Goal: Task Accomplishment & Management: Manage account settings

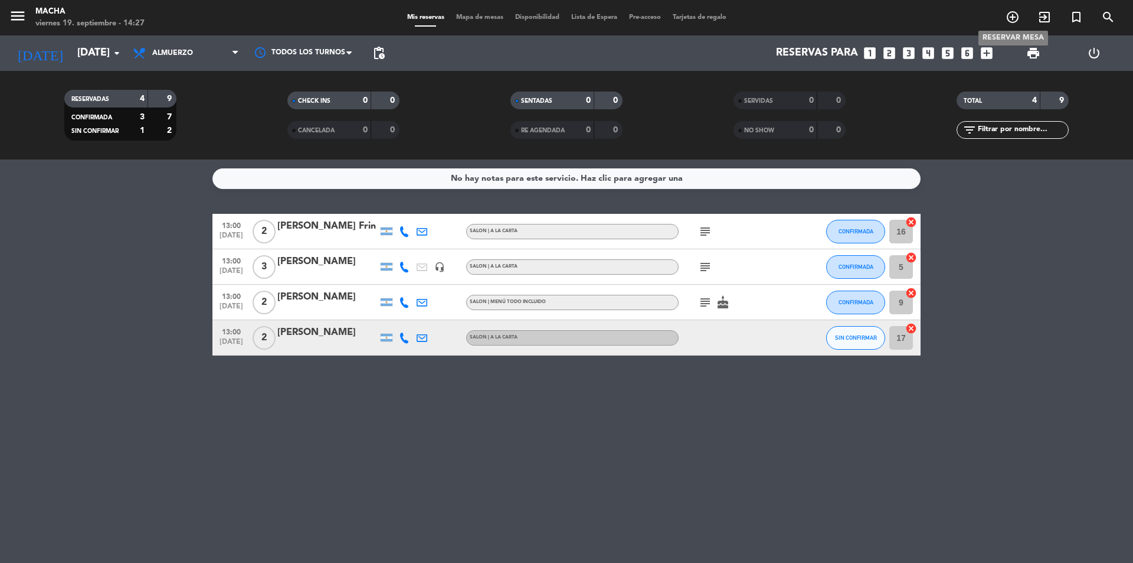
click at [1008, 19] on icon "add_circle_outline" at bounding box center [1013, 17] width 14 height 14
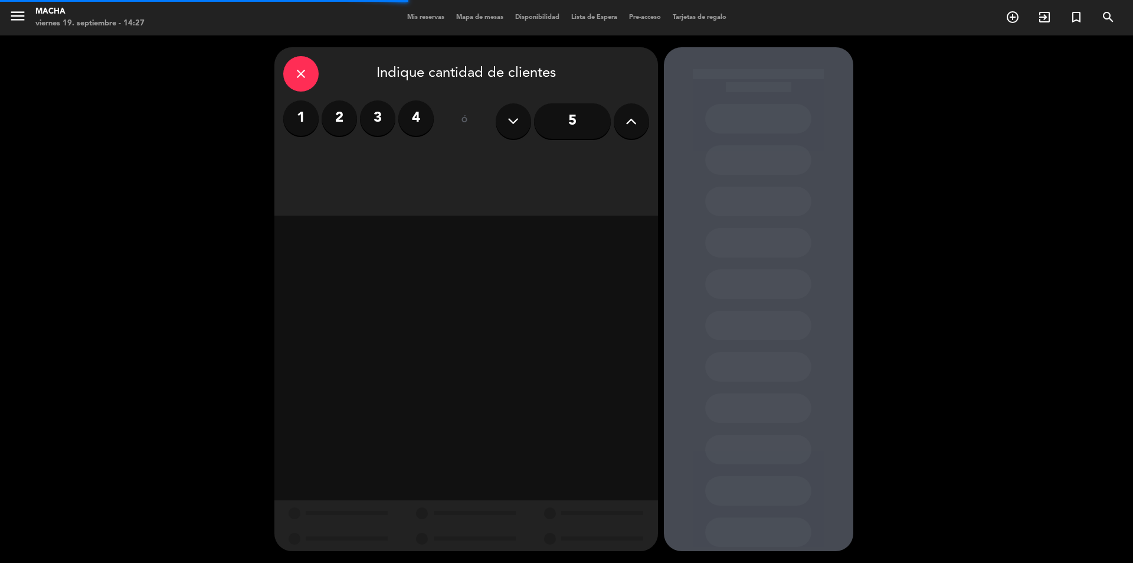
click at [418, 122] on label "4" at bounding box center [415, 117] width 35 height 35
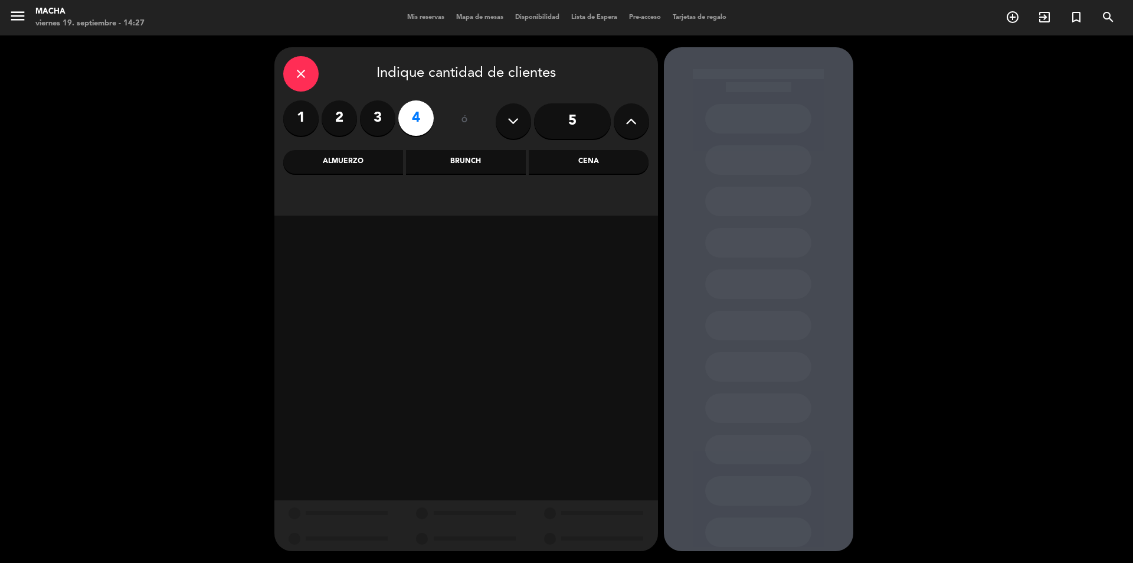
click at [574, 159] on div "Cena" at bounding box center [589, 162] width 120 height 24
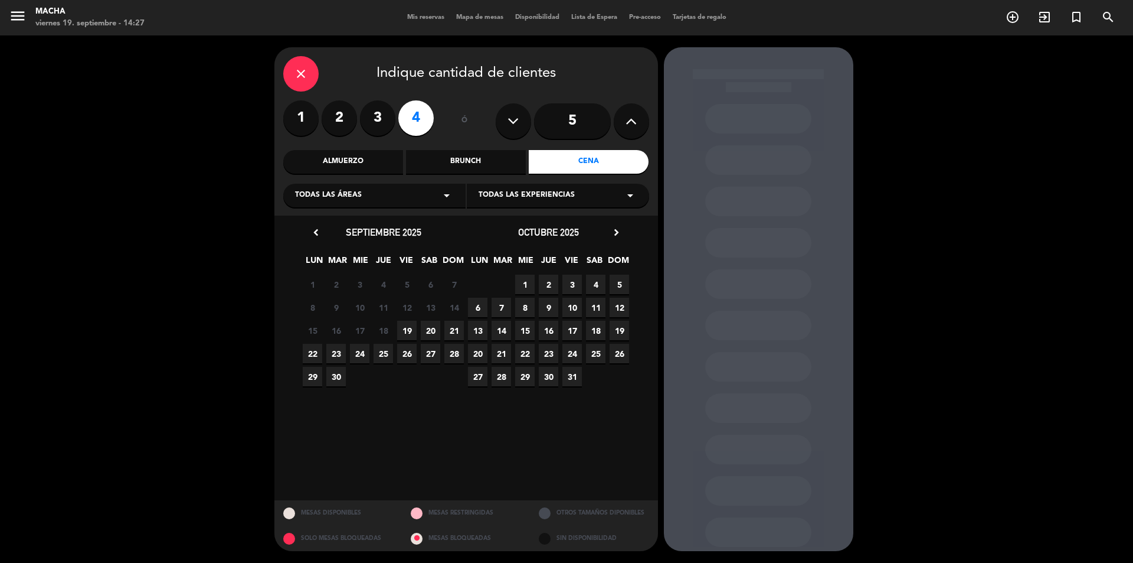
click at [405, 329] on span "19" at bounding box center [406, 330] width 19 height 19
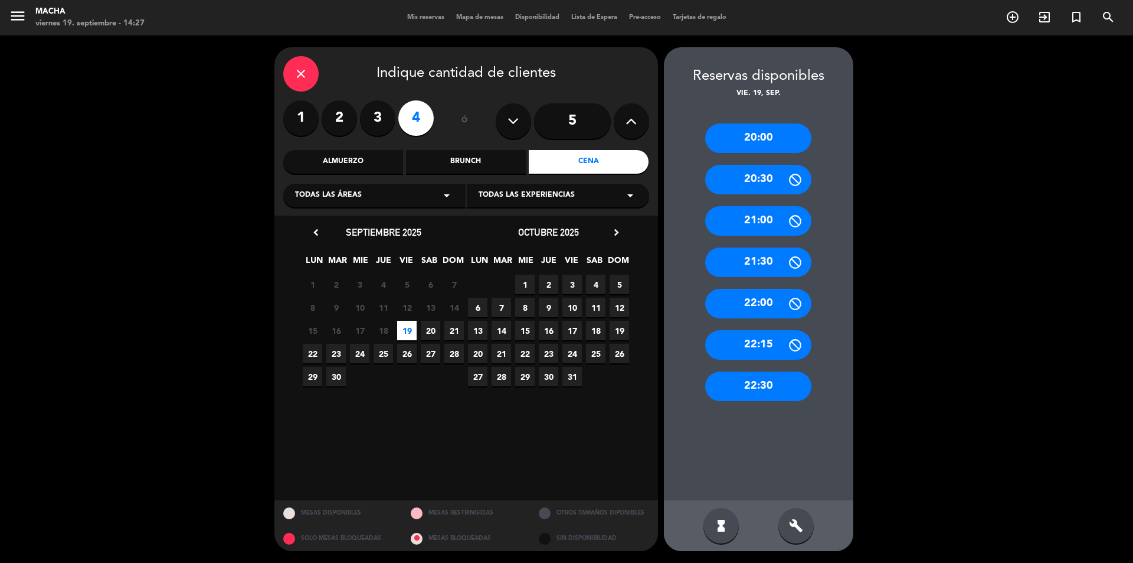
click at [779, 385] on div "22:30" at bounding box center [758, 386] width 106 height 30
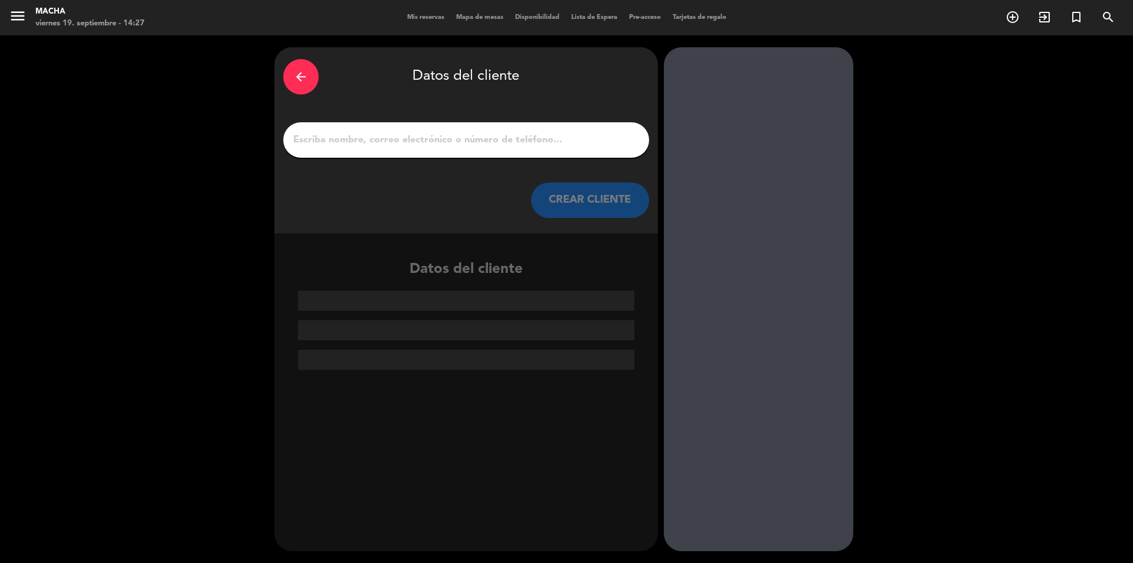
click at [391, 145] on input "1" at bounding box center [466, 140] width 348 height 17
paste input "[PERSON_NAME]"
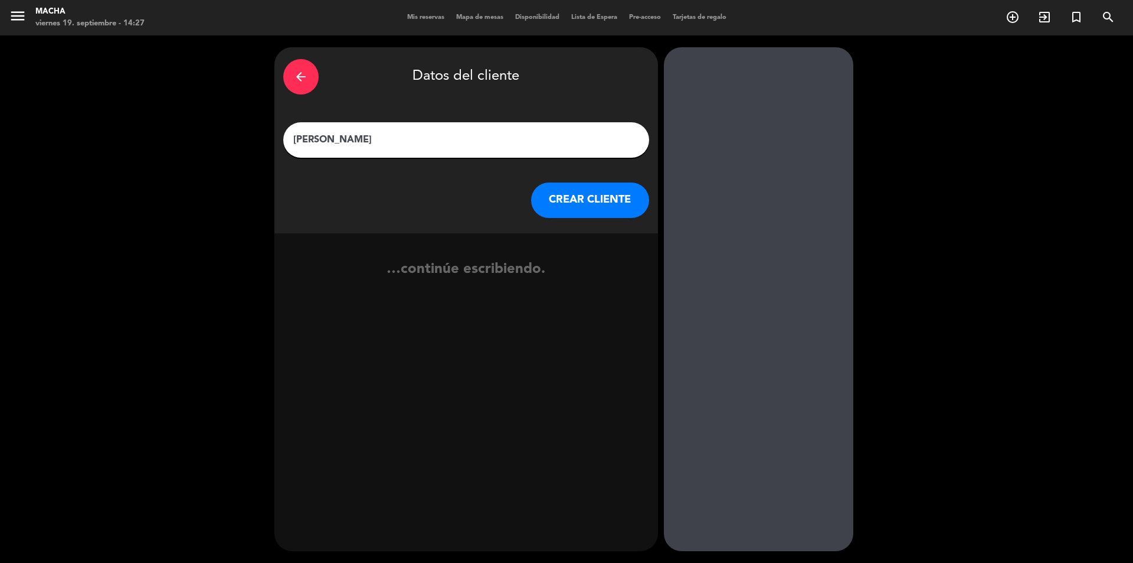
type input "[PERSON_NAME]"
click at [589, 194] on button "CREAR CLIENTE" at bounding box center [590, 199] width 118 height 35
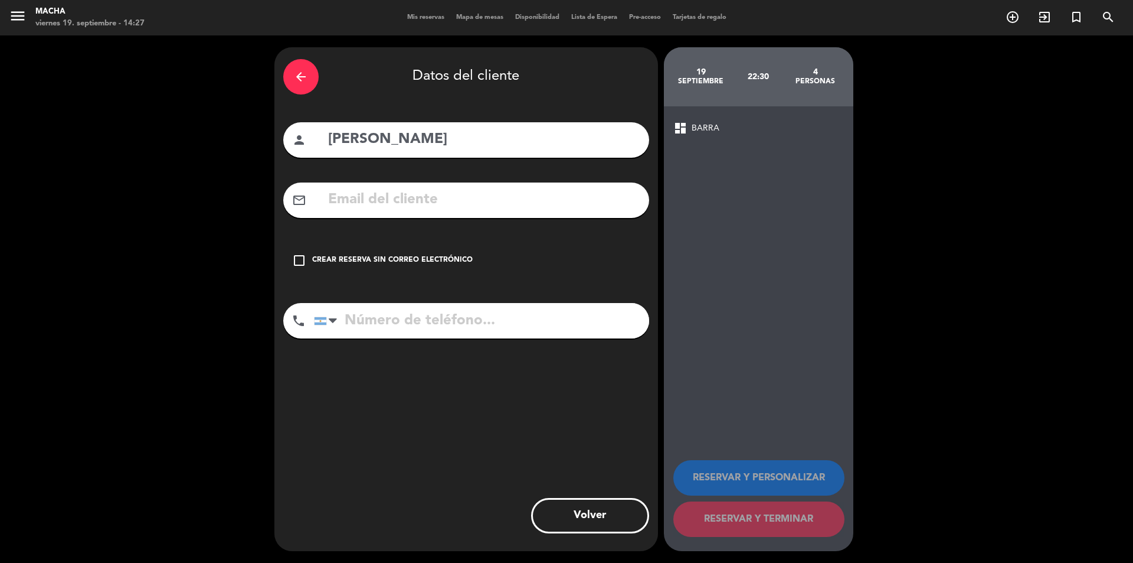
drag, startPoint x: 294, startPoint y: 259, endPoint x: 313, endPoint y: 282, distance: 29.7
click at [296, 259] on icon "check_box_outline_blank" at bounding box center [299, 260] width 14 height 14
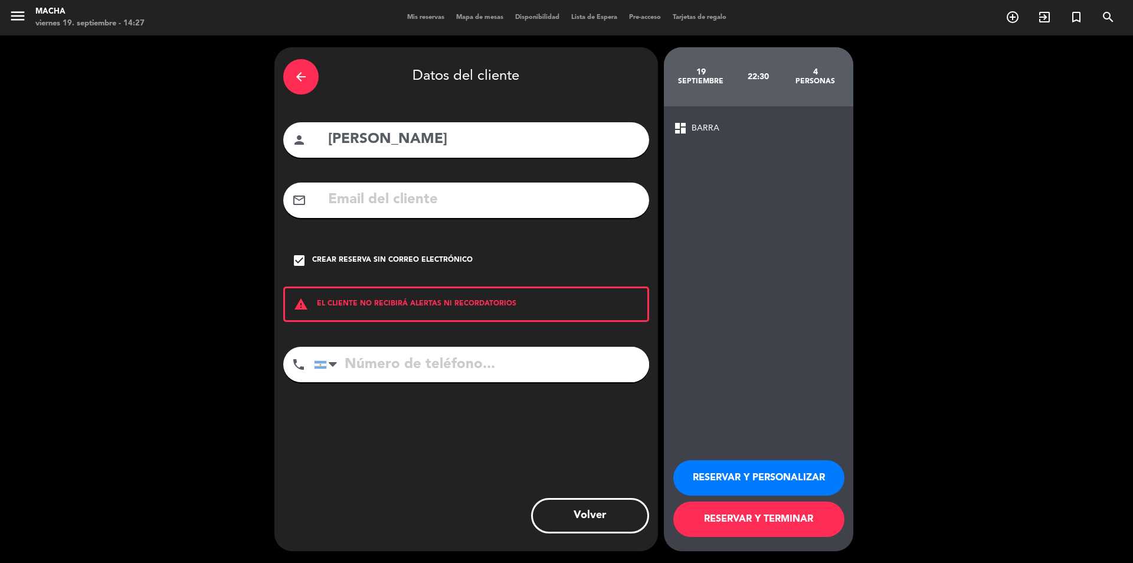
drag, startPoint x: 351, startPoint y: 353, endPoint x: 365, endPoint y: 364, distance: 17.2
click at [356, 358] on input "tel" at bounding box center [481, 364] width 335 height 35
click at [407, 364] on input "tel" at bounding box center [481, 364] width 335 height 35
paste input "[PHONE_NUMBER]"
type input "[PHONE_NUMBER]"
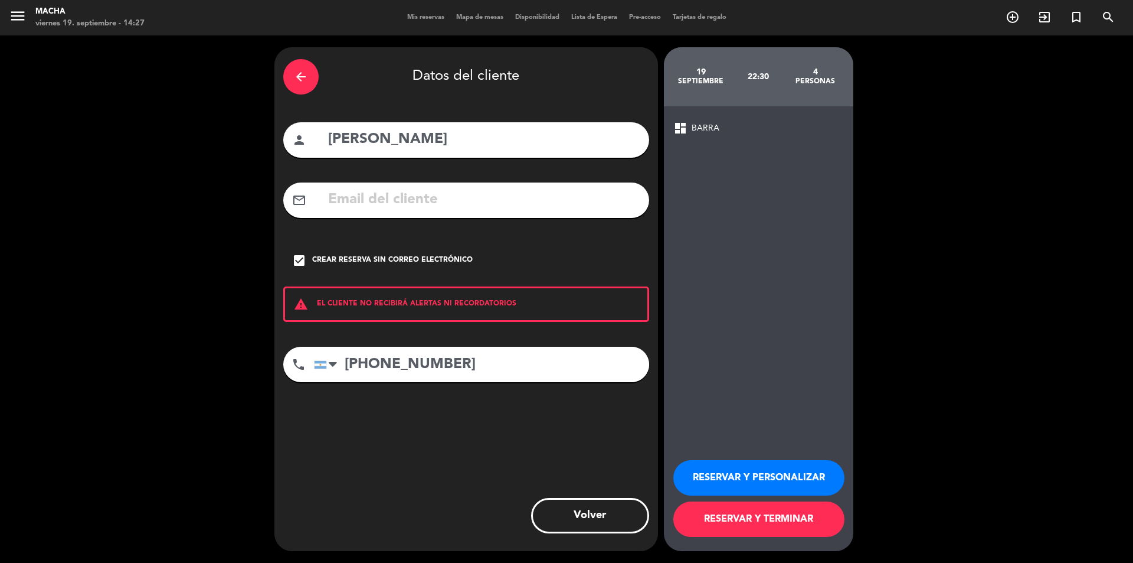
click at [764, 474] on button "RESERVAR Y PERSONALIZAR" at bounding box center [759, 477] width 171 height 35
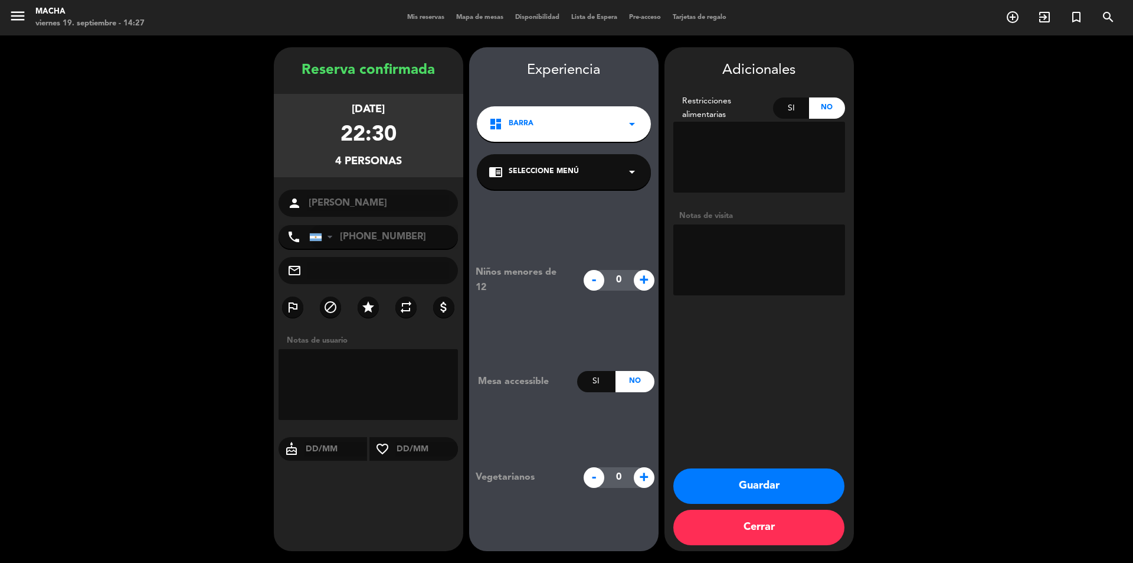
click at [597, 170] on div "chrome_reader_mode Seleccione Menú arrow_drop_down" at bounding box center [564, 171] width 174 height 35
click at [623, 113] on div "dashboard BARRA arrow_drop_down" at bounding box center [564, 123] width 174 height 35
click at [589, 158] on div "BARRA" at bounding box center [564, 157] width 168 height 12
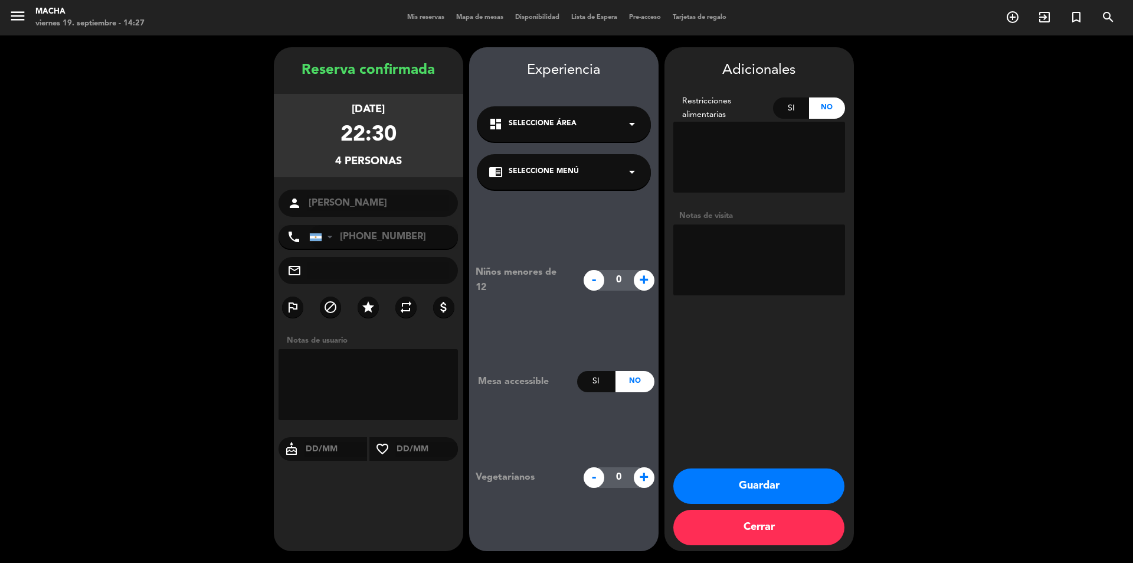
click at [613, 125] on div "dashboard Seleccione Área arrow_drop_down" at bounding box center [564, 123] width 174 height 35
click at [623, 113] on div "dashboard Seleccione Área arrow_drop_down" at bounding box center [564, 123] width 174 height 35
click at [623, 169] on div "chrome_reader_mode Seleccione Menú arrow_drop_down" at bounding box center [564, 171] width 174 height 35
click at [623, 171] on div "chrome_reader_mode Seleccione Menú arrow_drop_down" at bounding box center [564, 171] width 174 height 35
click at [339, 274] on input "text" at bounding box center [379, 270] width 142 height 17
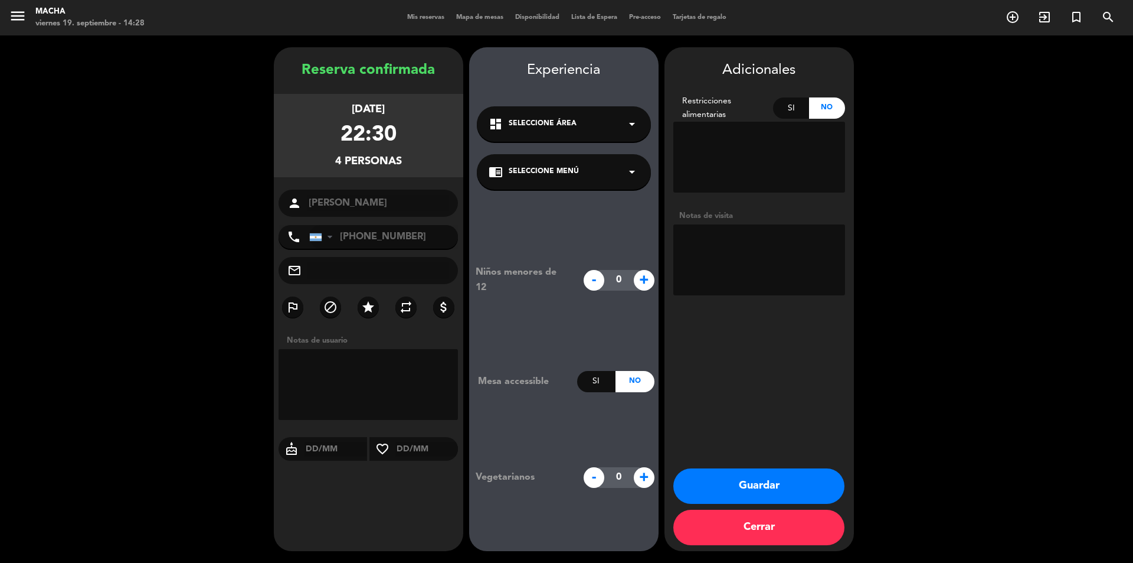
click at [339, 352] on textarea at bounding box center [369, 384] width 180 height 71
click at [630, 174] on icon "arrow_drop_down" at bounding box center [632, 172] width 14 height 14
click at [570, 201] on div "BARRA | A LA CARTA" at bounding box center [564, 204] width 151 height 12
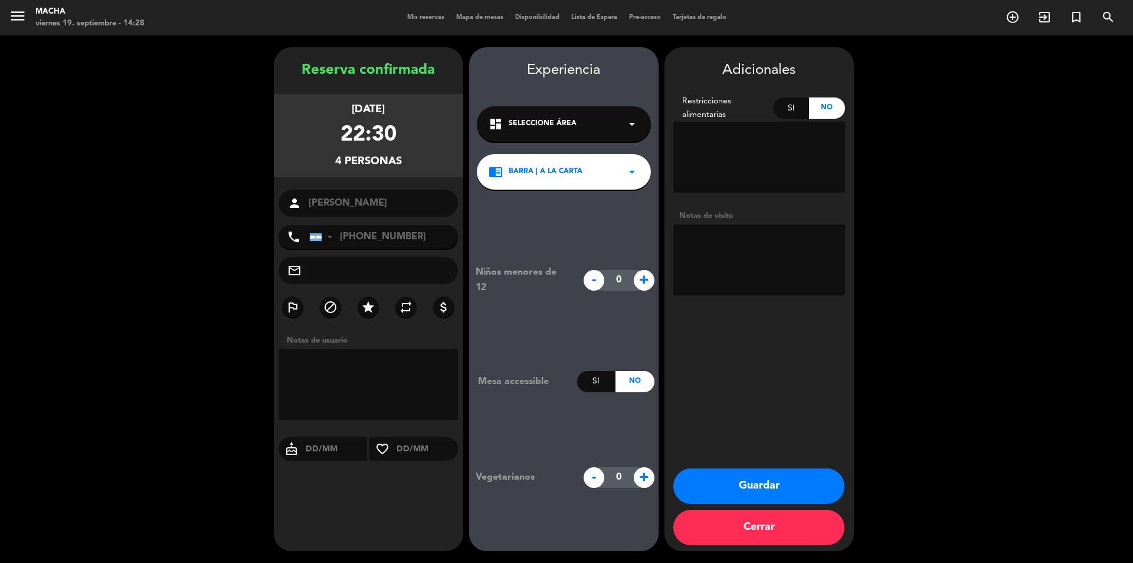
click at [612, 123] on div "dashboard Seleccione Área arrow_drop_down" at bounding box center [564, 123] width 174 height 35
click at [597, 156] on div "BARRA" at bounding box center [564, 157] width 151 height 12
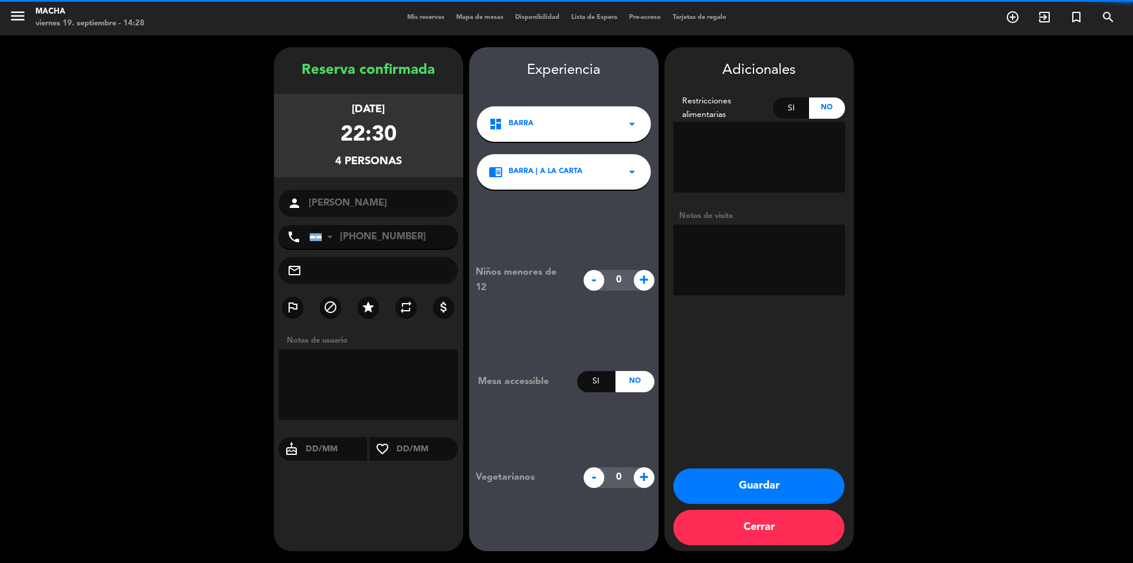
click at [631, 120] on icon "arrow_drop_down" at bounding box center [632, 124] width 14 height 14
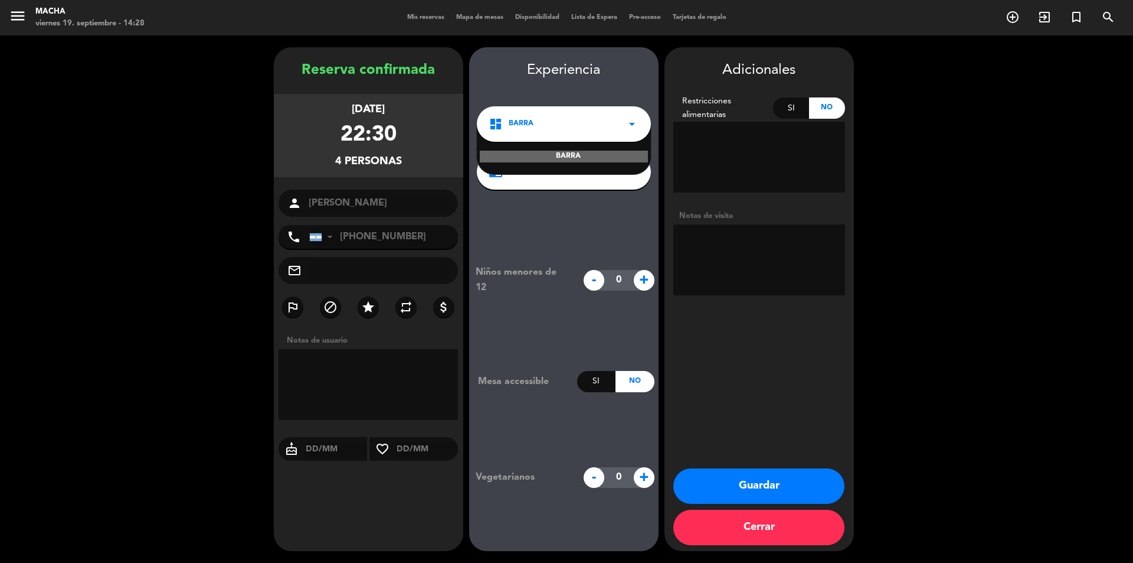
click at [609, 165] on div "BARRA" at bounding box center [564, 149] width 174 height 50
click at [615, 181] on div "chrome_reader_mode BARRA | A LA CARTA arrow_drop_down" at bounding box center [564, 171] width 174 height 35
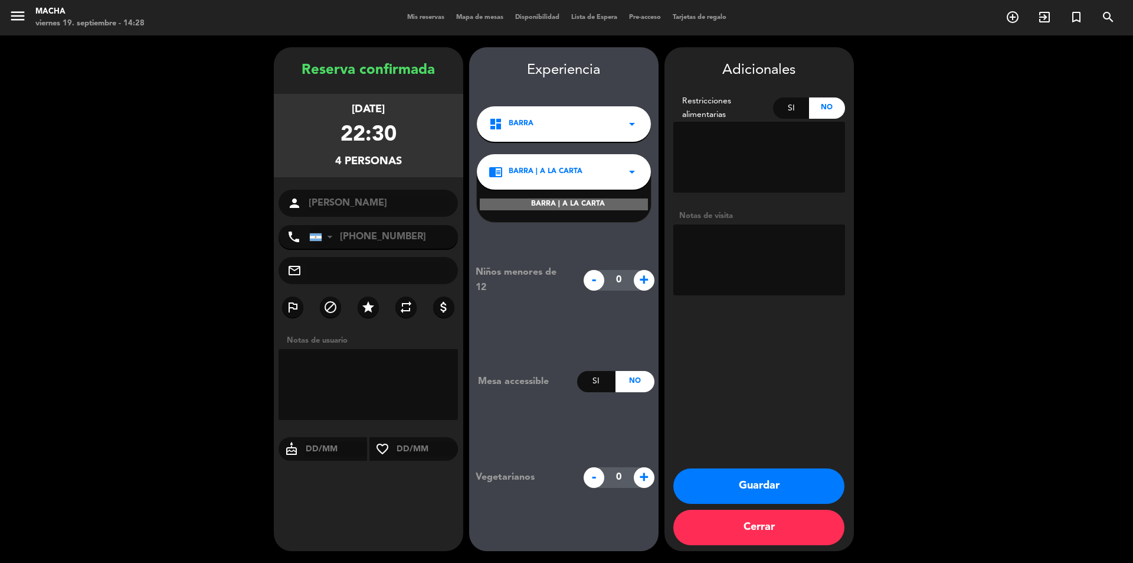
click at [626, 178] on icon "arrow_drop_down" at bounding box center [632, 172] width 14 height 14
click at [776, 531] on button "Cerrar" at bounding box center [759, 526] width 171 height 35
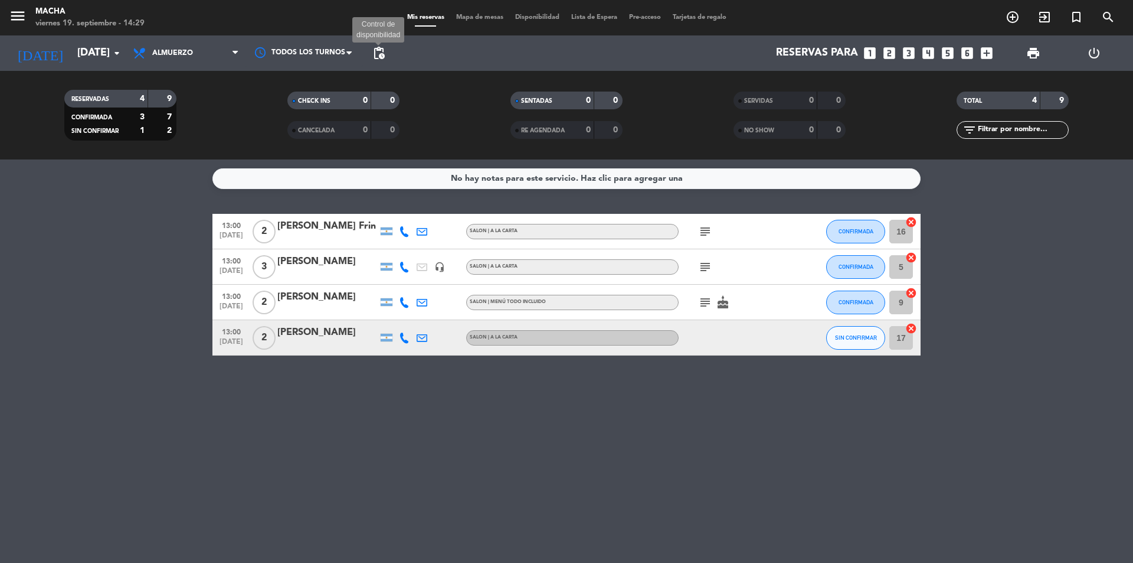
click at [381, 50] on span "pending_actions" at bounding box center [379, 53] width 14 height 14
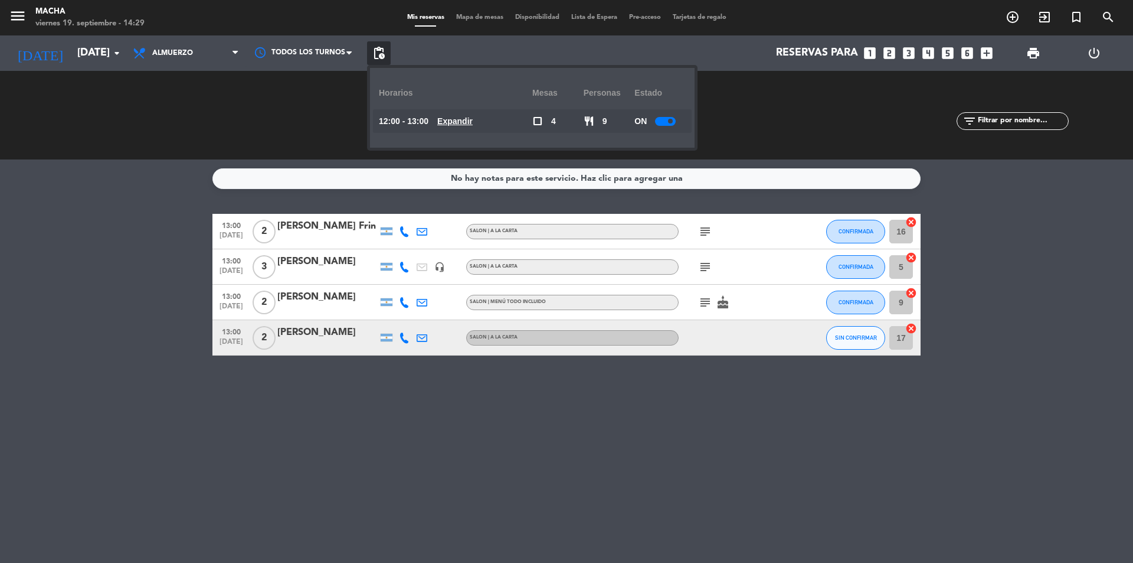
click at [381, 50] on span "pending_actions" at bounding box center [379, 53] width 14 height 14
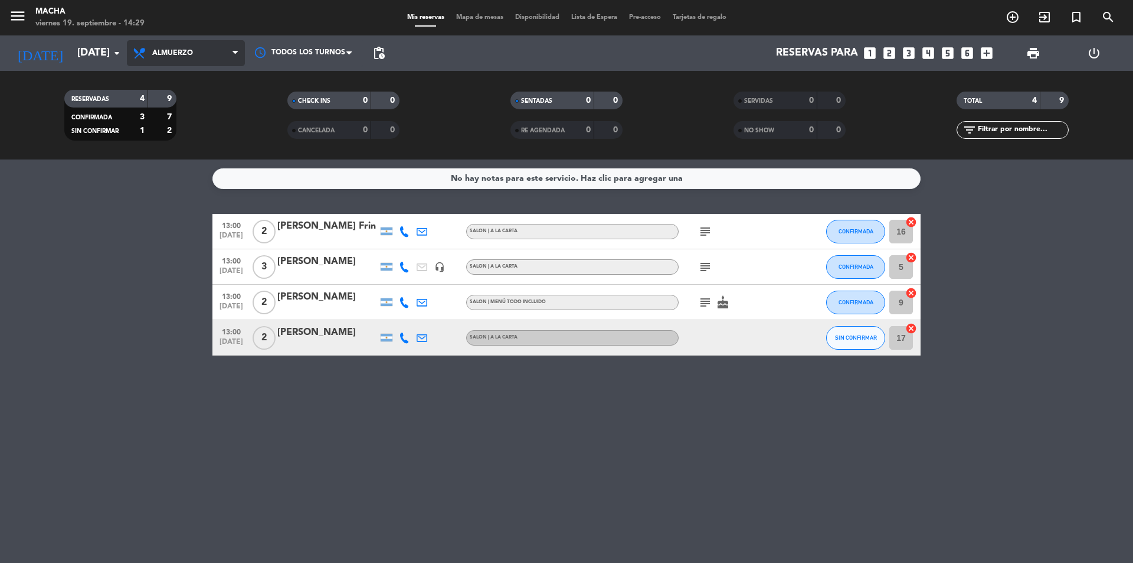
click at [227, 52] on span "Almuerzo" at bounding box center [186, 53] width 118 height 26
click at [180, 151] on div "menu Macha [DATE] 19. septiembre - 14:29 Mis reservas Mapa de mesas Disponibili…" at bounding box center [566, 79] width 1133 height 159
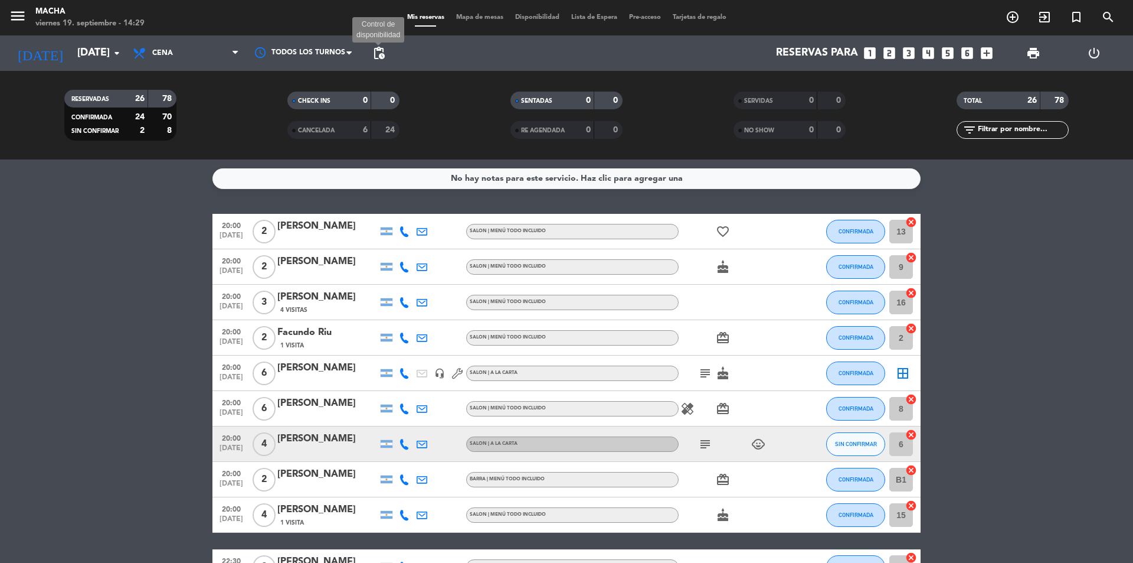
click at [381, 47] on span "pending_actions" at bounding box center [379, 53] width 14 height 14
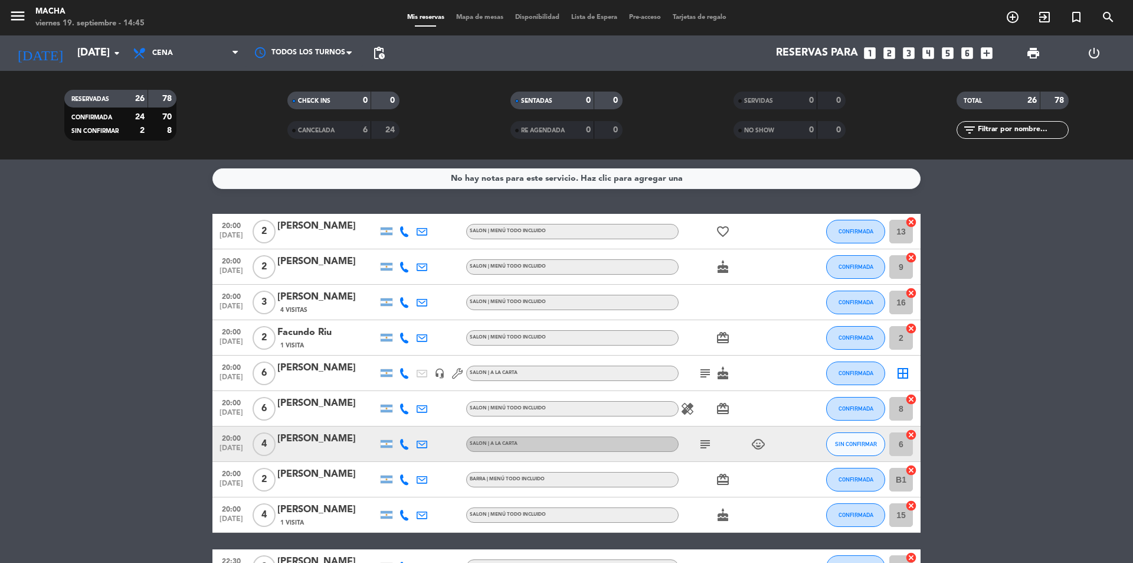
click at [708, 375] on icon "subject" at bounding box center [705, 373] width 14 height 14
click at [722, 376] on icon "cake" at bounding box center [723, 373] width 14 height 14
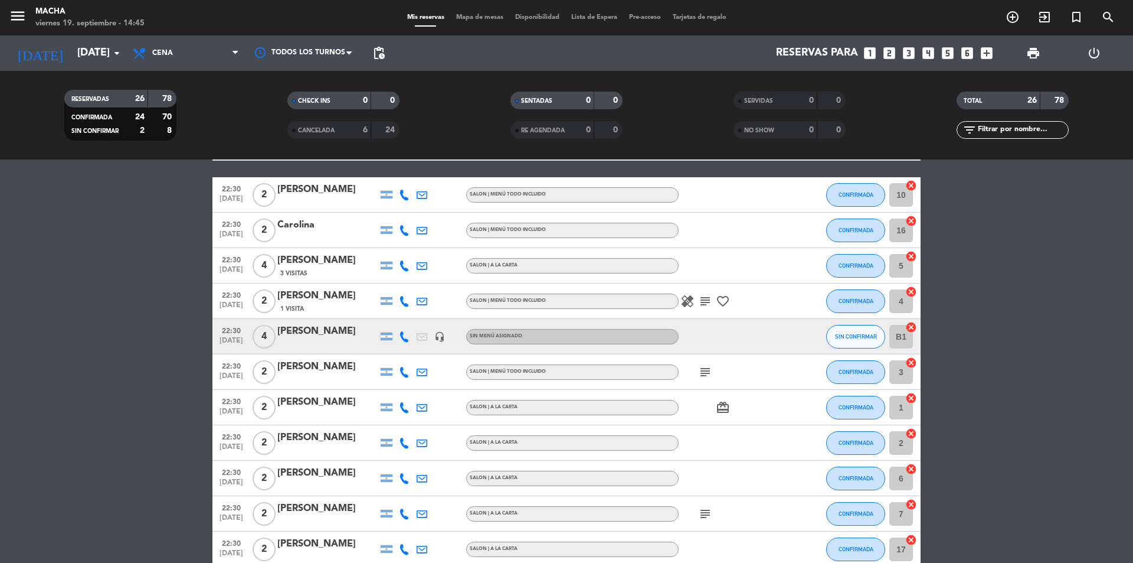
scroll to position [352, 0]
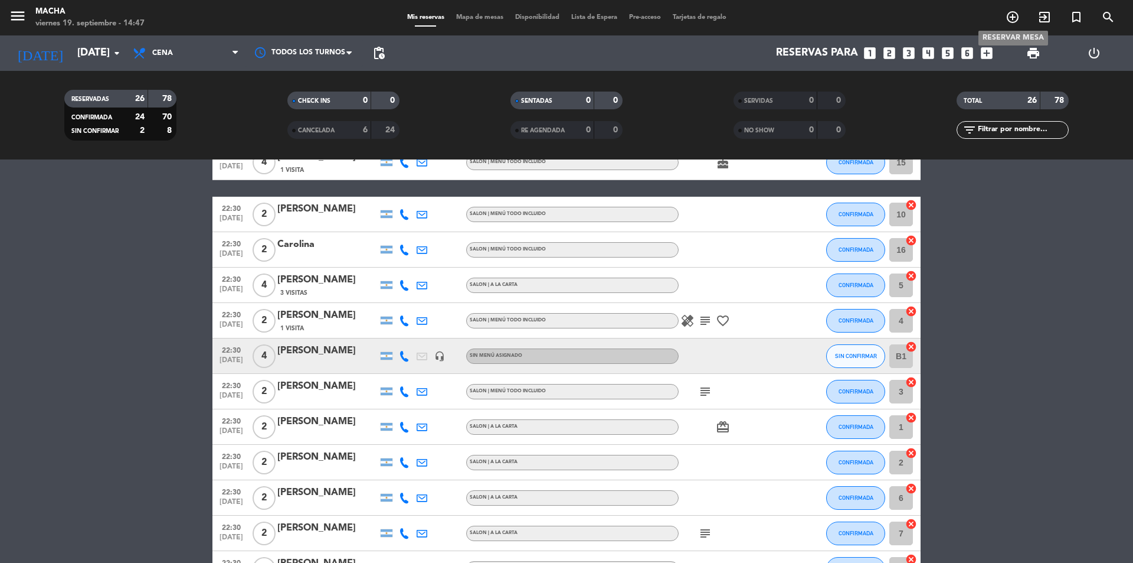
click at [1017, 17] on icon "add_circle_outline" at bounding box center [1013, 17] width 14 height 14
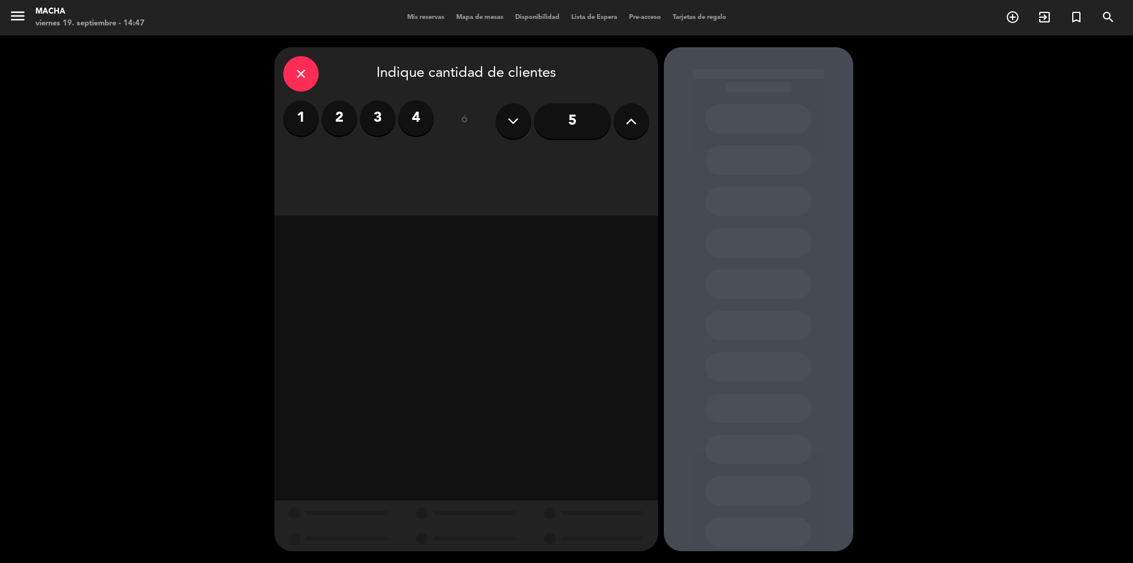
click at [345, 122] on label "2" at bounding box center [339, 117] width 35 height 35
click at [374, 159] on div "Almuerzo" at bounding box center [343, 162] width 120 height 24
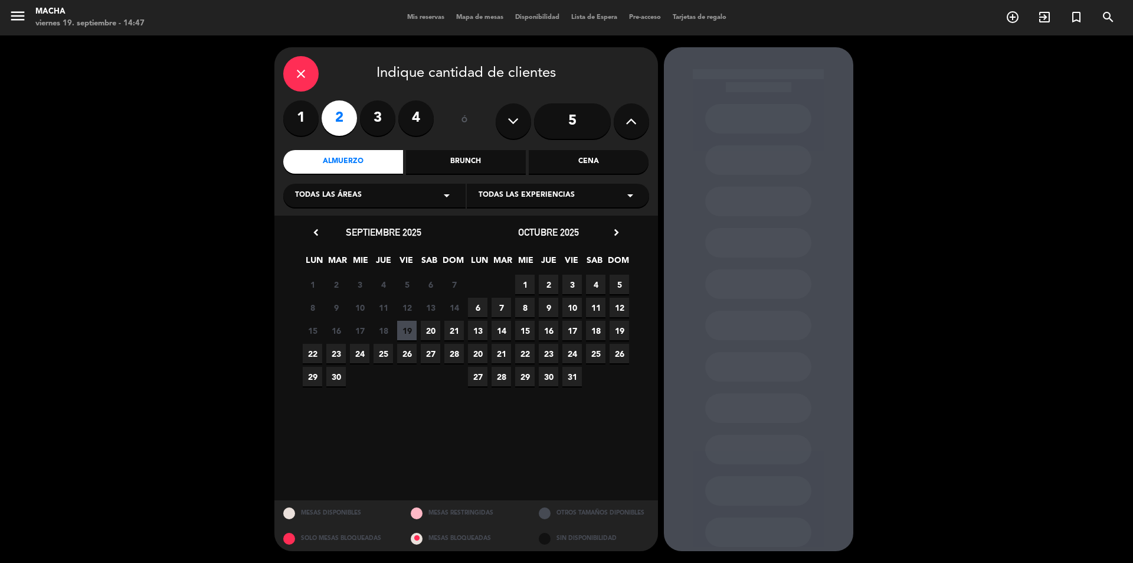
click at [456, 328] on span "21" at bounding box center [454, 330] width 19 height 19
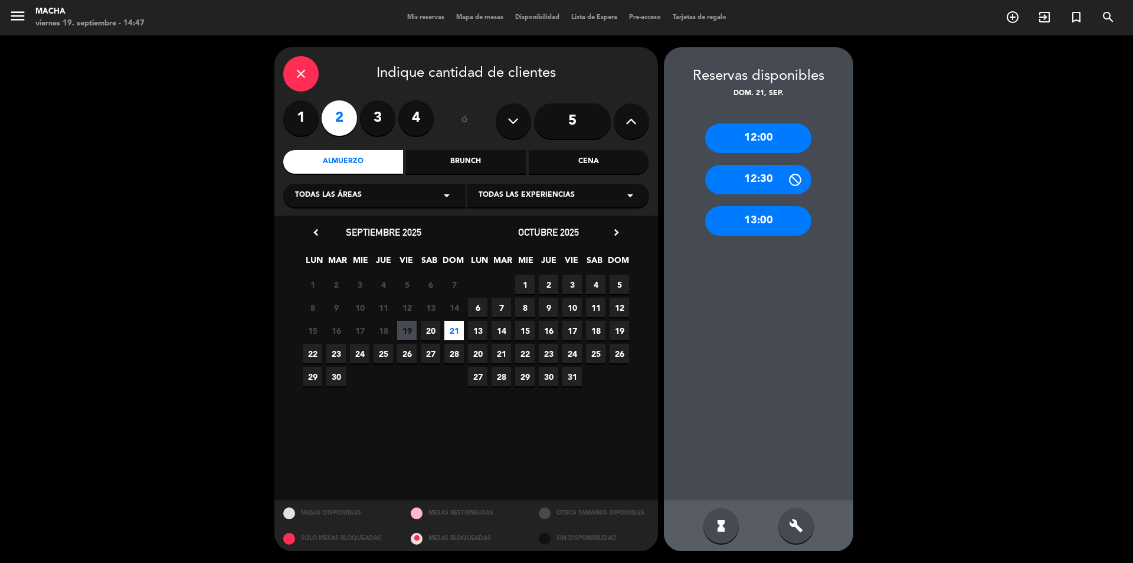
click at [759, 225] on div "13:00" at bounding box center [758, 221] width 106 height 30
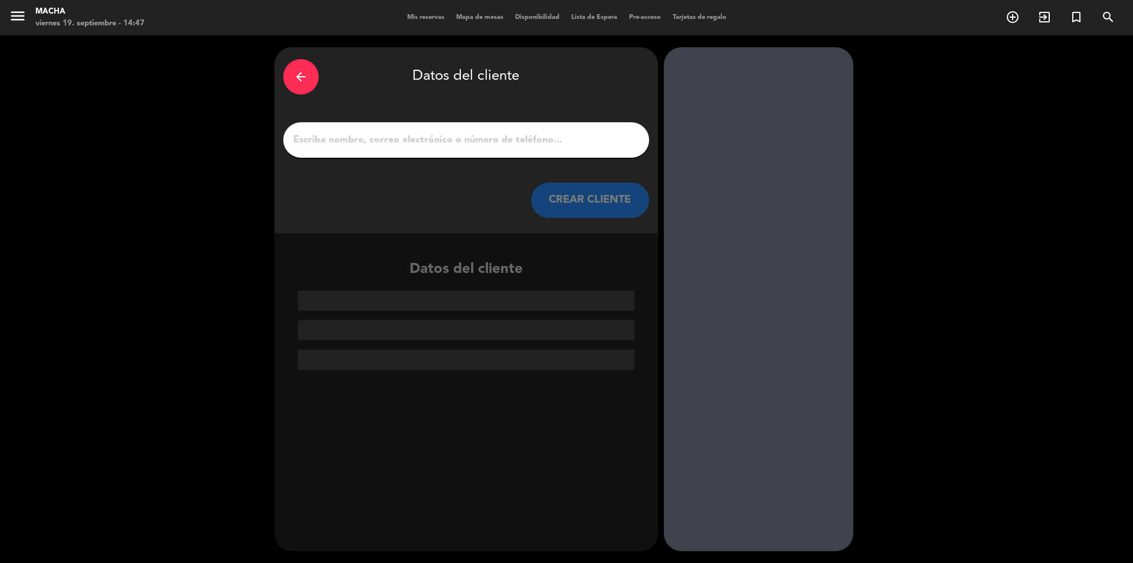
click at [450, 130] on div at bounding box center [466, 139] width 366 height 35
click at [446, 142] on input "1" at bounding box center [466, 140] width 348 height 17
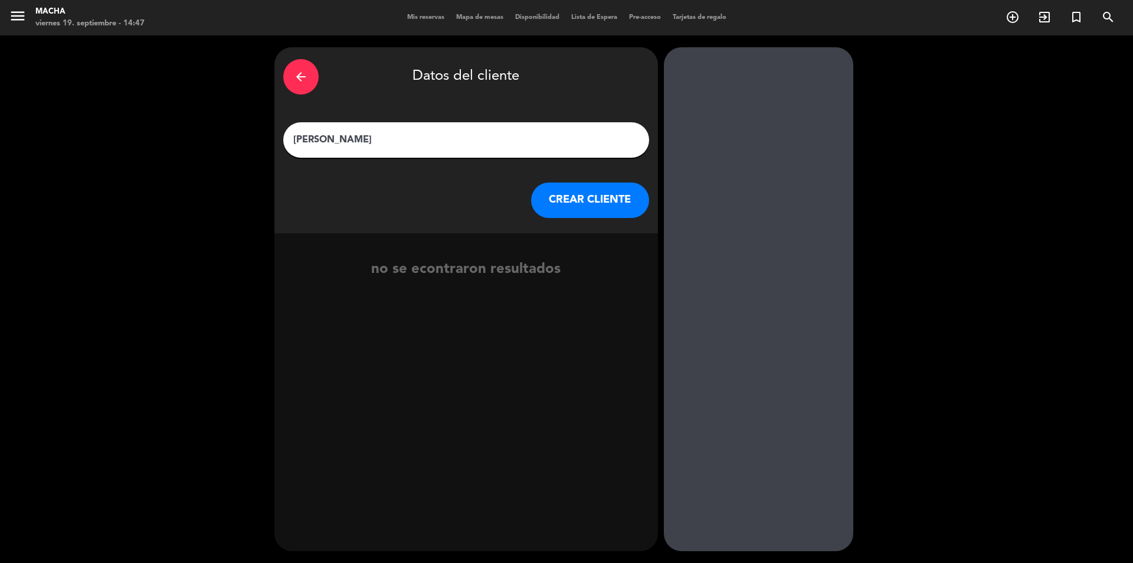
type input "[PERSON_NAME]"
click at [579, 198] on button "CREAR CLIENTE" at bounding box center [590, 199] width 118 height 35
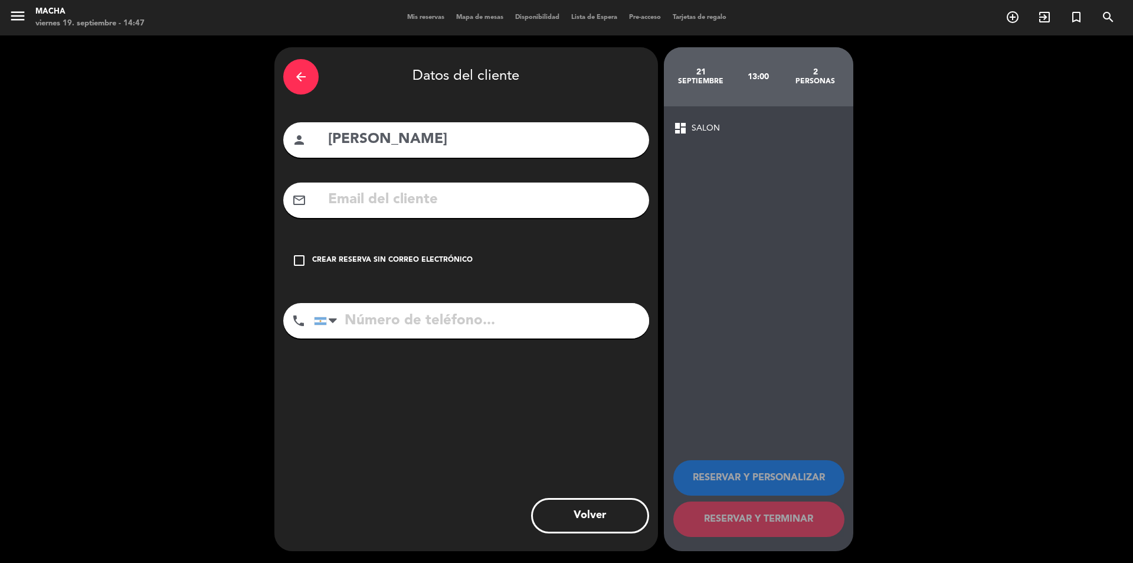
click at [302, 263] on icon "check_box_outline_blank" at bounding box center [299, 260] width 14 height 14
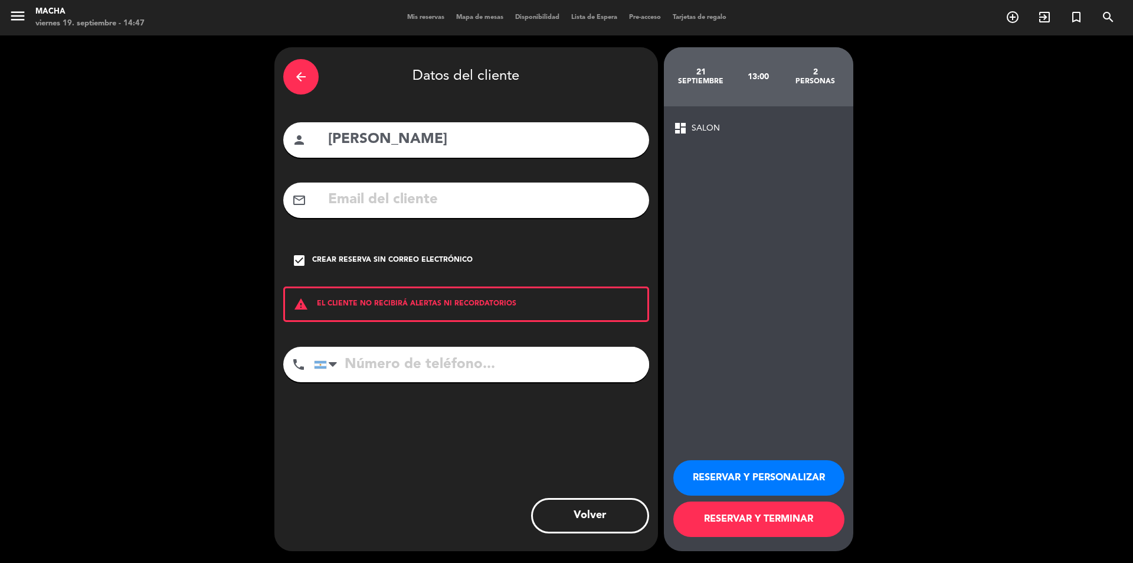
click at [378, 361] on input "tel" at bounding box center [481, 364] width 335 height 35
click at [395, 370] on input "tel" at bounding box center [481, 364] width 335 height 35
paste input "[PHONE_NUMBER]"
type input "[PHONE_NUMBER]"
click at [746, 469] on button "RESERVAR Y PERSONALIZAR" at bounding box center [759, 477] width 171 height 35
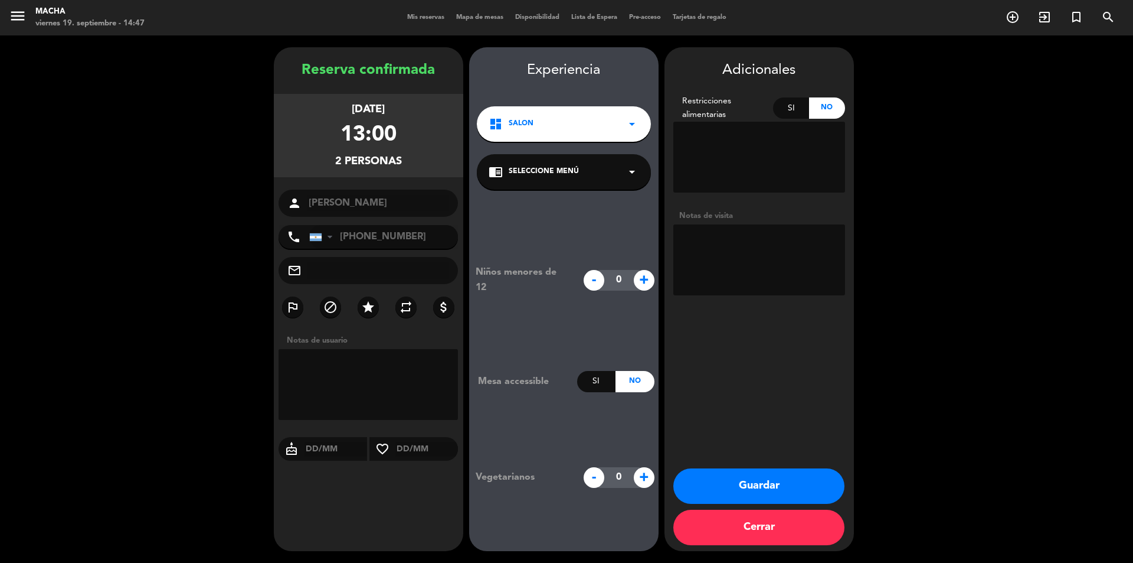
click at [596, 168] on div "chrome_reader_mode Seleccione Menú arrow_drop_down" at bounding box center [564, 171] width 174 height 35
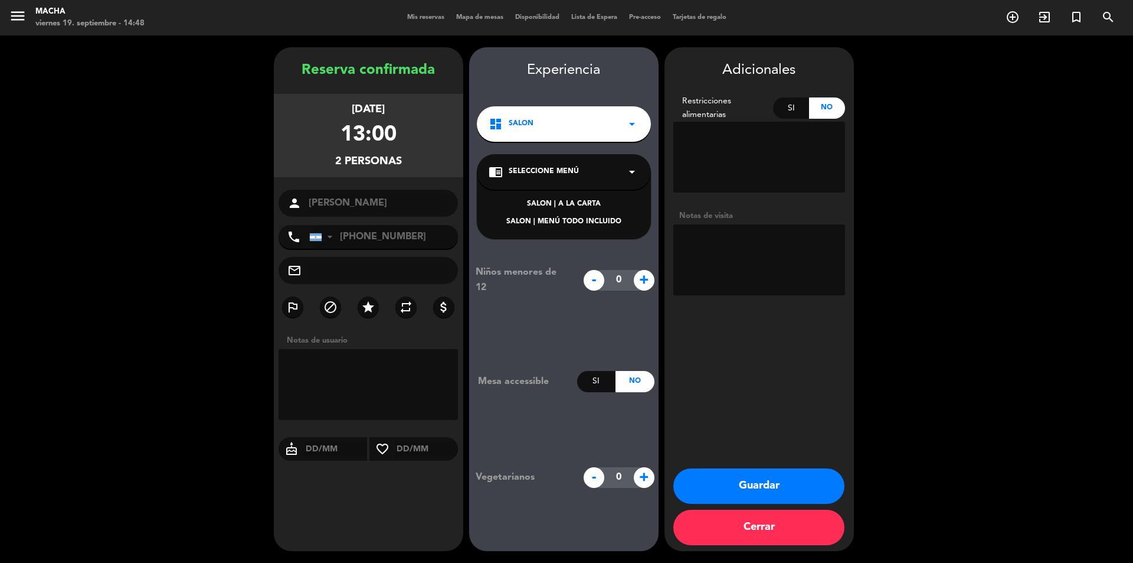
click at [603, 204] on div "SALON | A LA CARTA" at bounding box center [564, 204] width 151 height 12
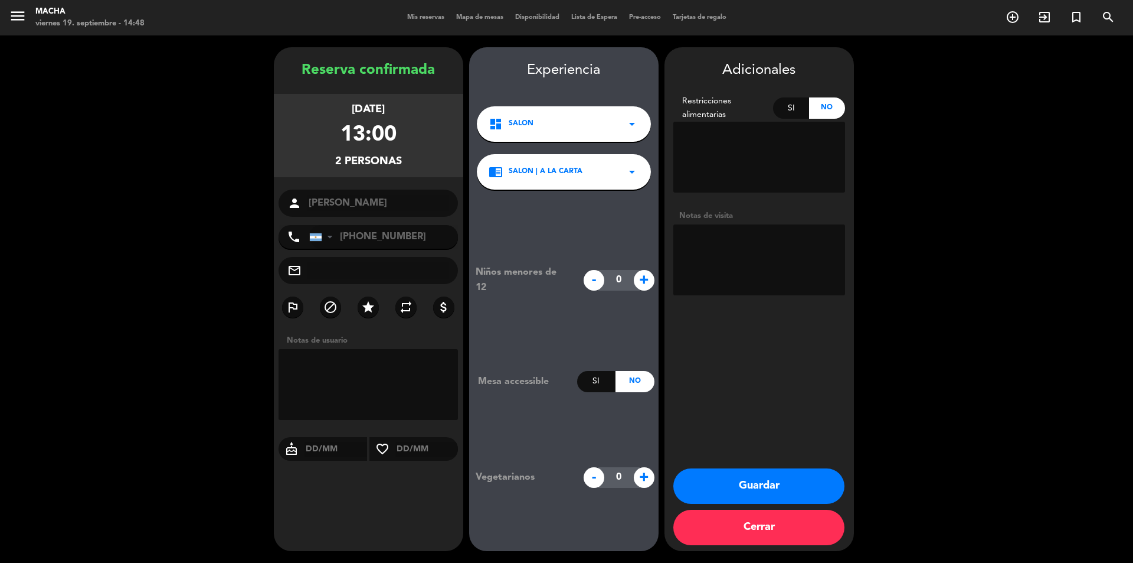
click at [728, 251] on textarea at bounding box center [760, 259] width 172 height 71
type textarea "m"
click at [754, 485] on button "Guardar" at bounding box center [759, 485] width 171 height 35
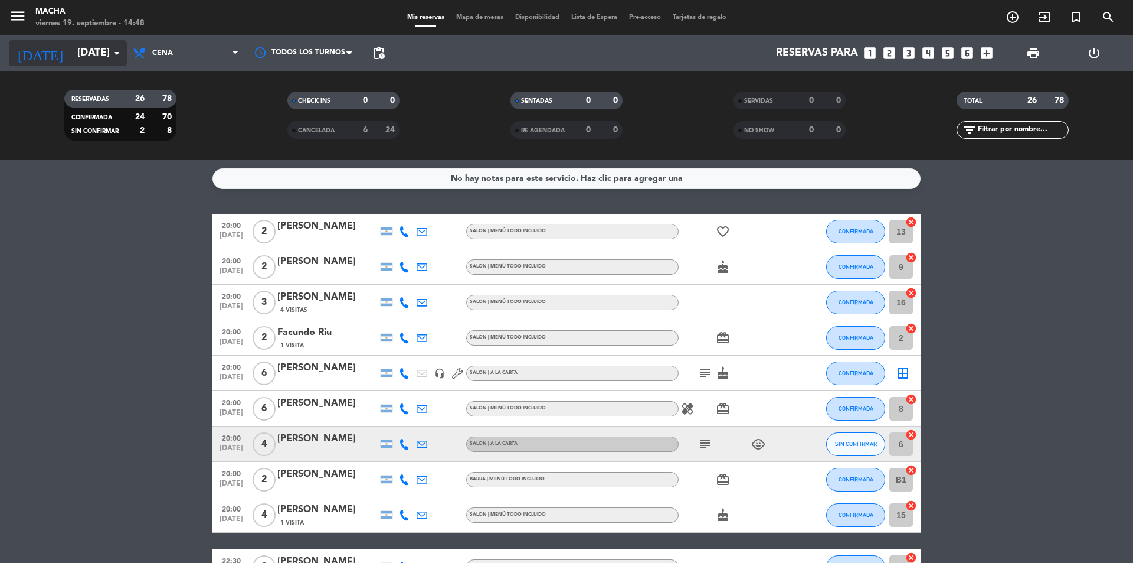
click at [117, 47] on icon "arrow_drop_down" at bounding box center [117, 53] width 14 height 14
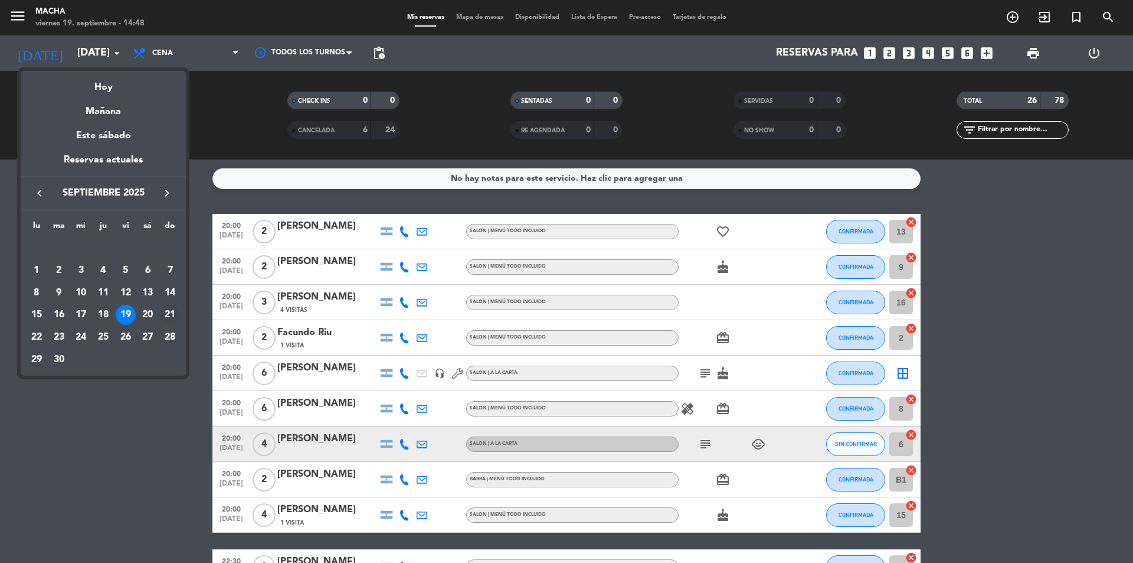
click at [166, 315] on div "21" at bounding box center [170, 315] width 20 height 20
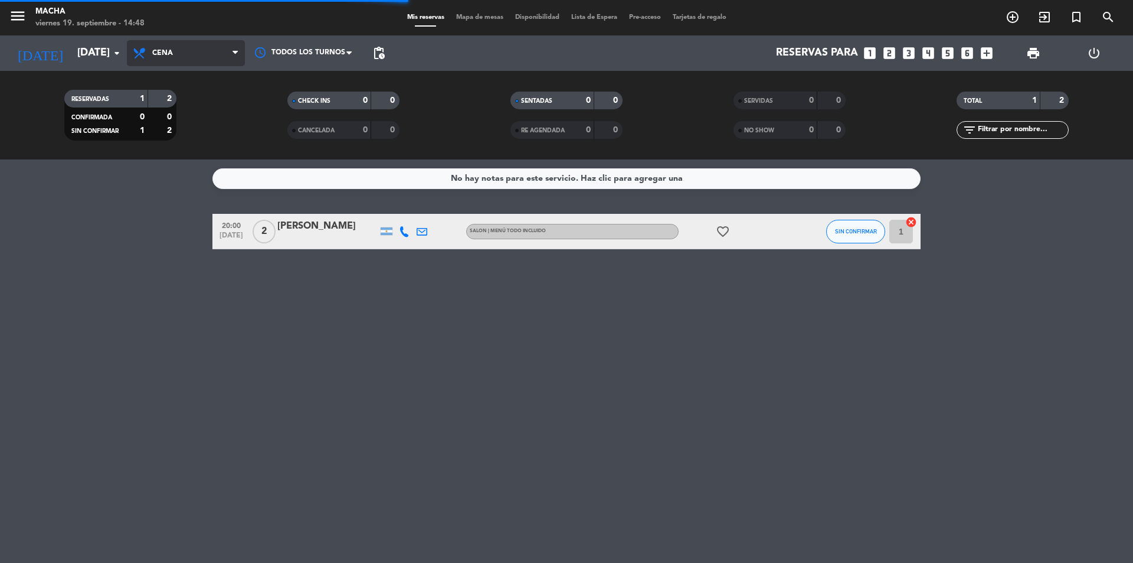
click at [185, 57] on span "Cena" at bounding box center [186, 53] width 118 height 26
click at [181, 129] on div "menu Macha [DATE] 19. septiembre - 14:48 Mis reservas Mapa de mesas Disponibili…" at bounding box center [566, 79] width 1133 height 159
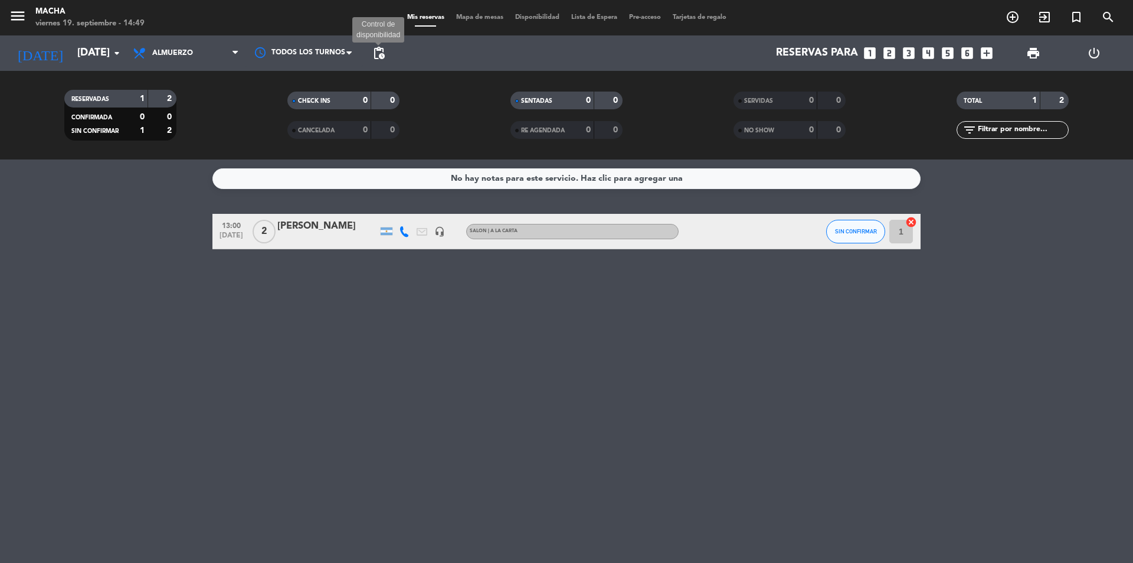
click at [385, 55] on span "pending_actions" at bounding box center [379, 53] width 14 height 14
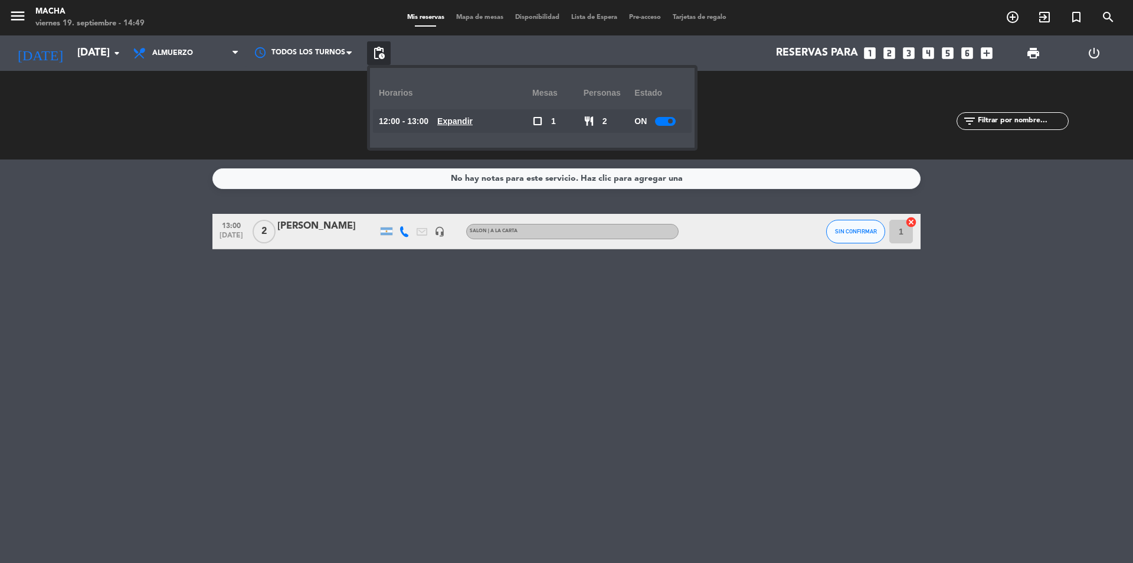
click at [385, 55] on span "pending_actions" at bounding box center [379, 53] width 14 height 14
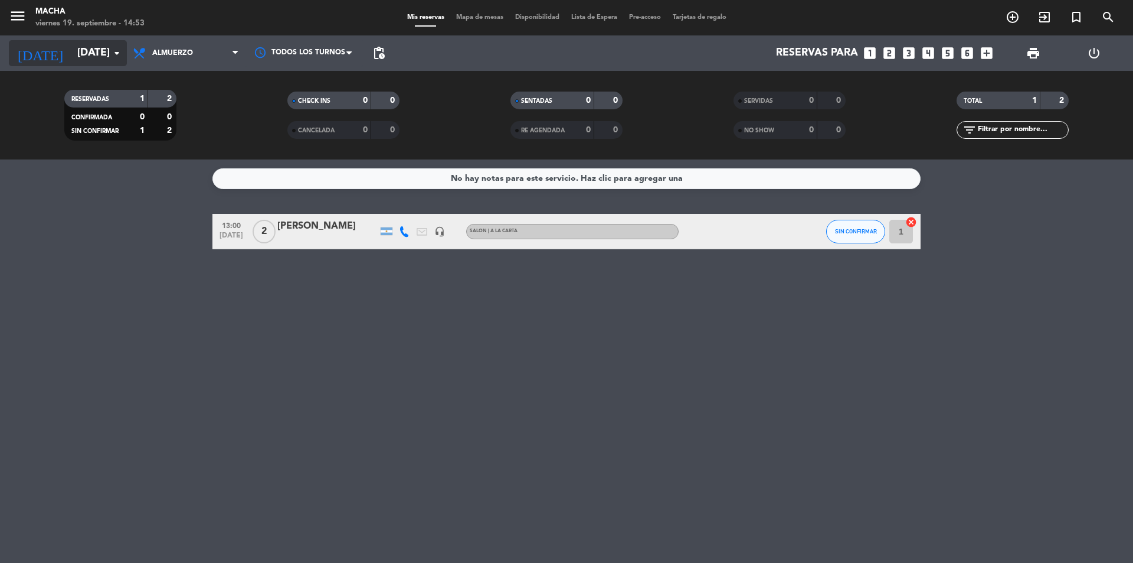
click at [109, 46] on input "[DATE]" at bounding box center [139, 53] width 137 height 24
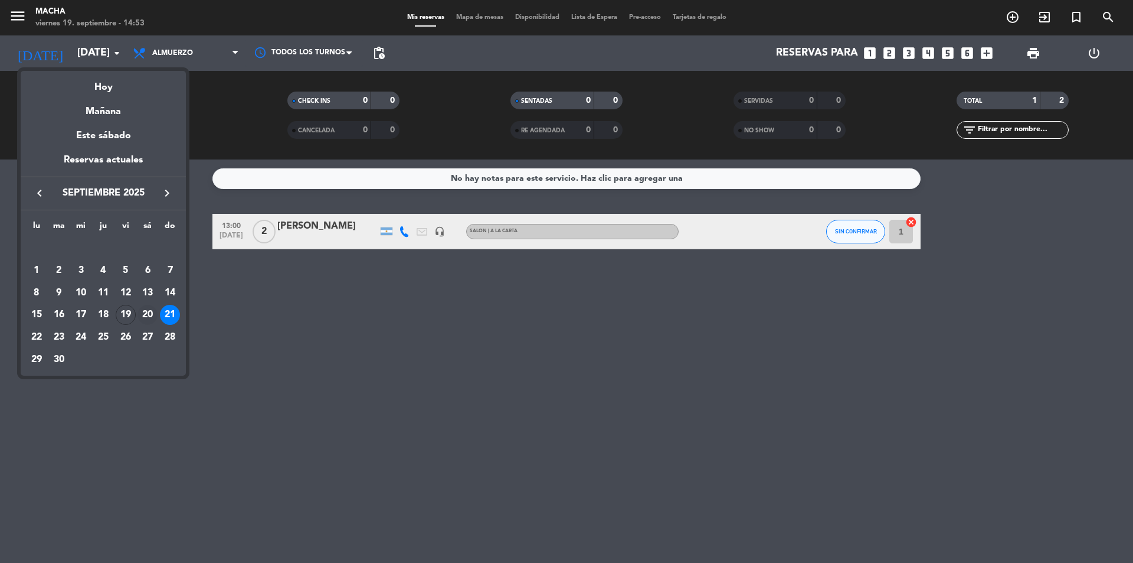
click at [149, 316] on div "20" at bounding box center [148, 315] width 20 height 20
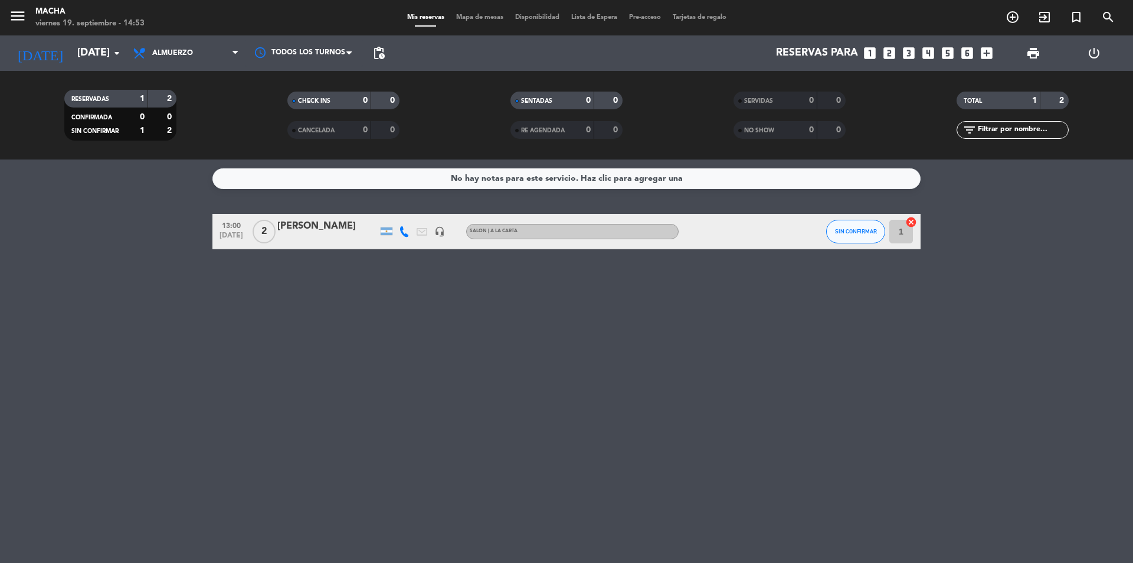
type input "[DATE]"
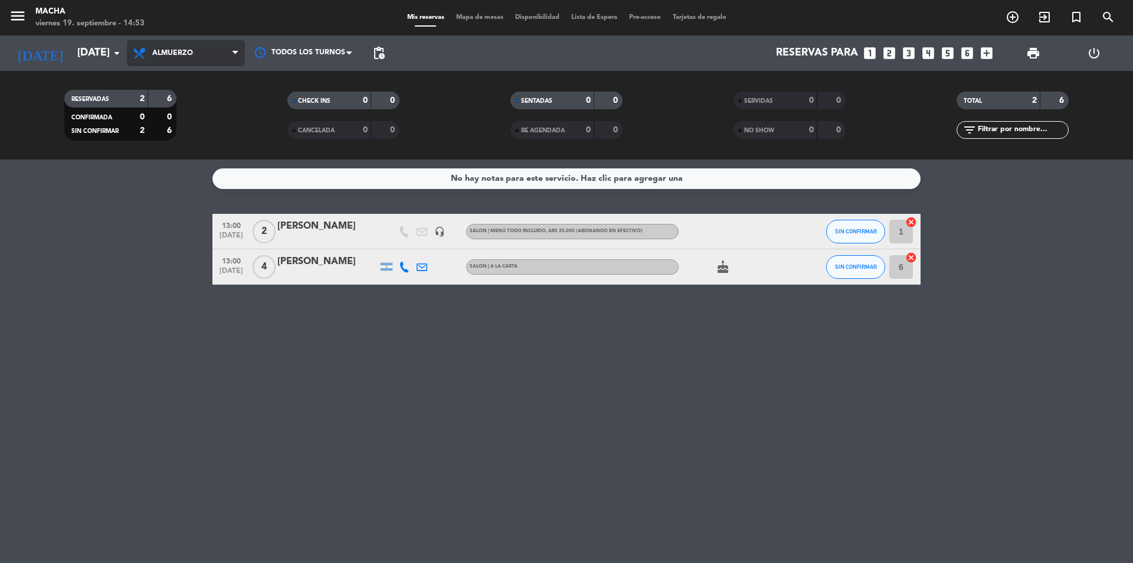
click at [207, 48] on span "Almuerzo" at bounding box center [186, 53] width 118 height 26
click at [210, 153] on div "menu Macha [DATE] 19. septiembre - 14:53 Mis reservas Mapa de mesas Disponibili…" at bounding box center [566, 79] width 1133 height 159
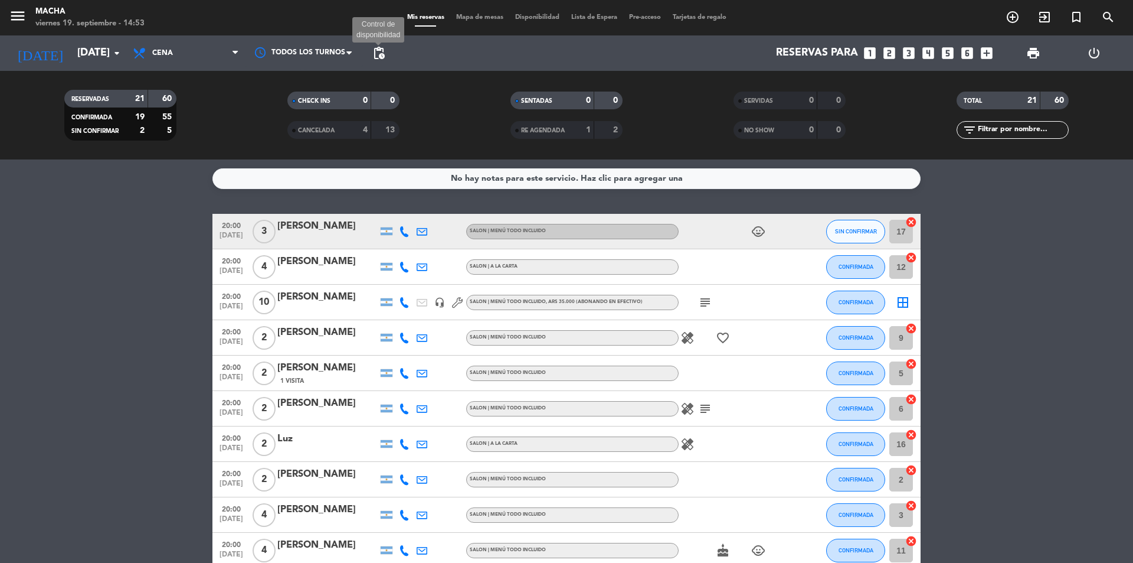
click at [384, 48] on span "pending_actions" at bounding box center [379, 53] width 14 height 14
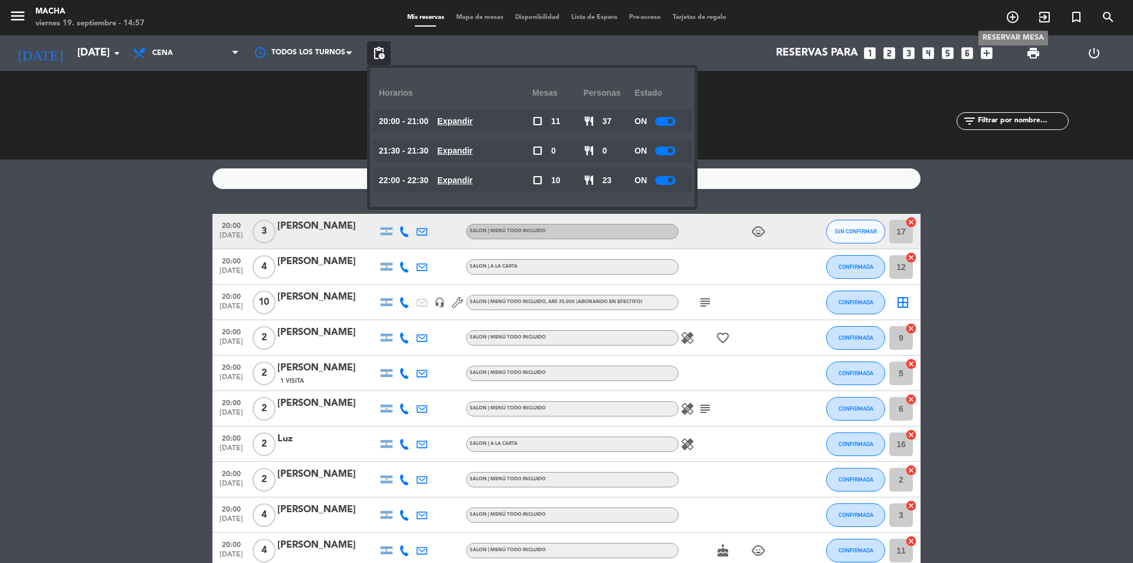
click at [1009, 14] on icon "add_circle_outline" at bounding box center [1013, 17] width 14 height 14
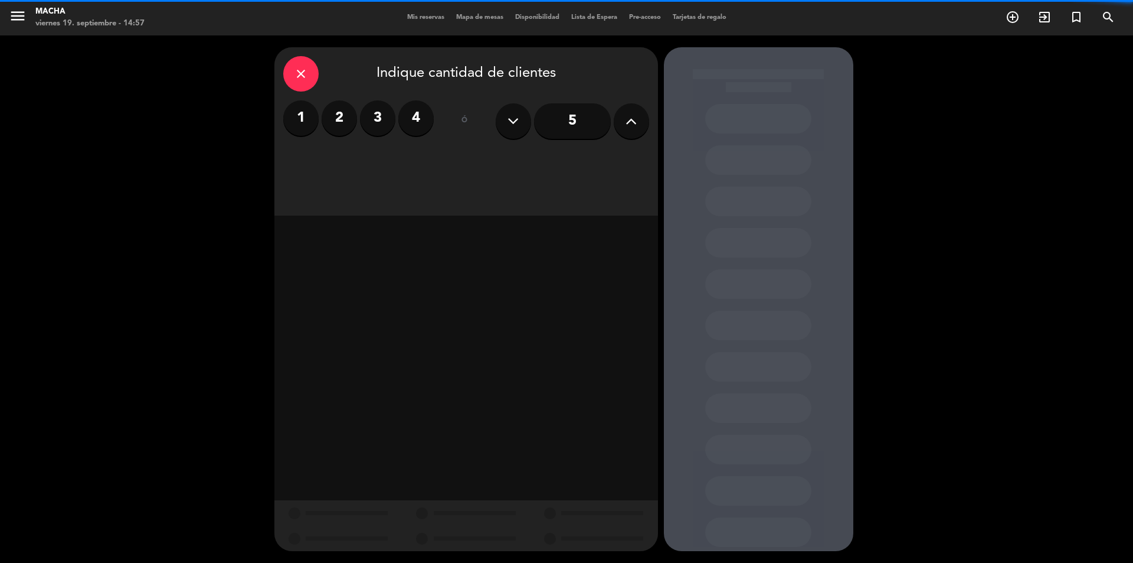
click at [417, 119] on label "4" at bounding box center [415, 117] width 35 height 35
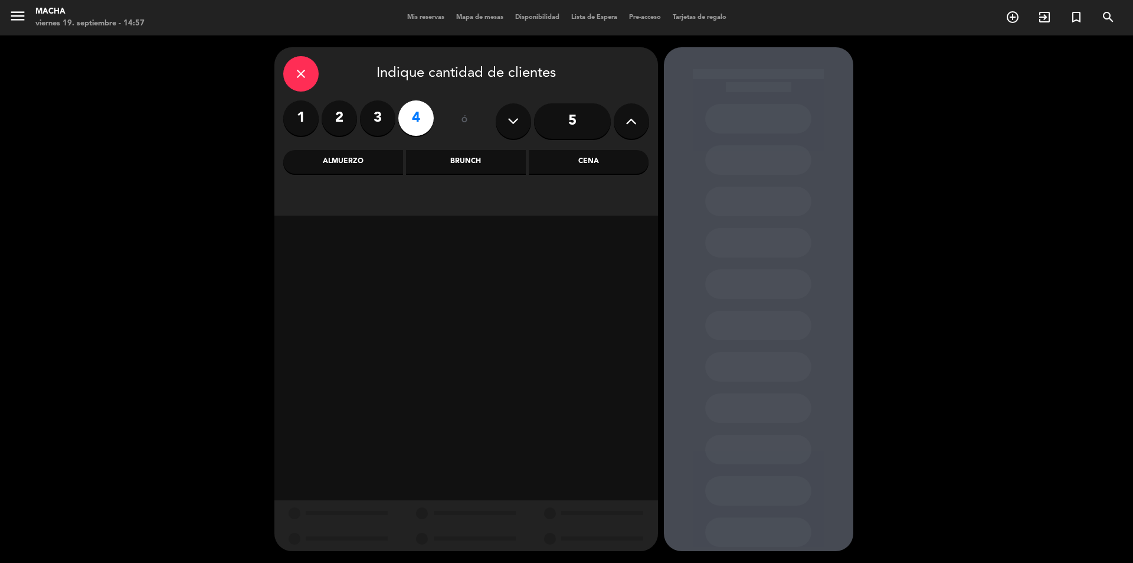
click at [592, 167] on div "Cena" at bounding box center [589, 162] width 120 height 24
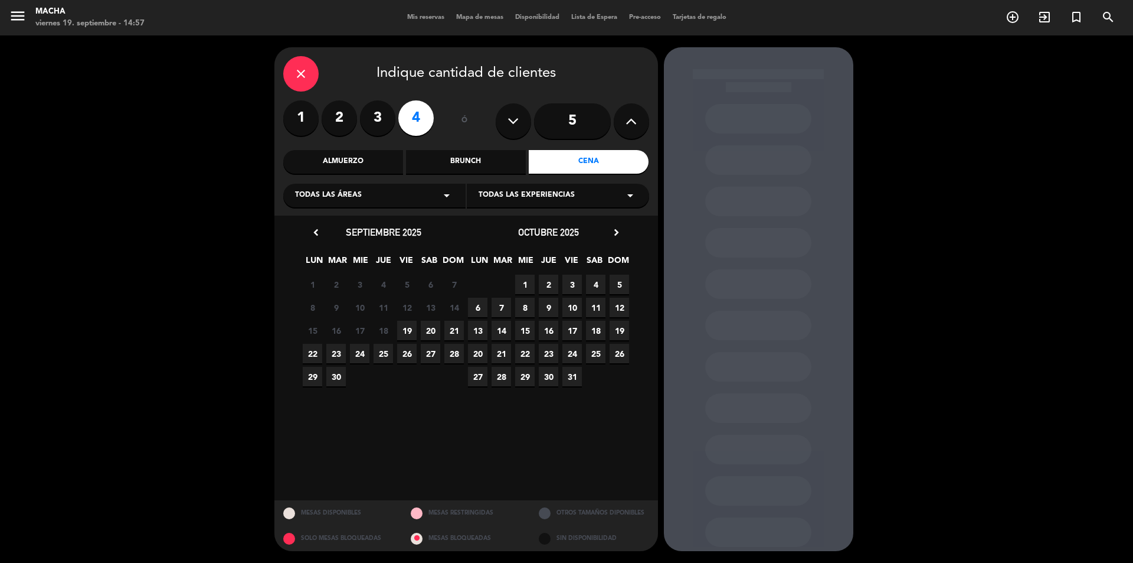
click at [430, 329] on span "20" at bounding box center [430, 330] width 19 height 19
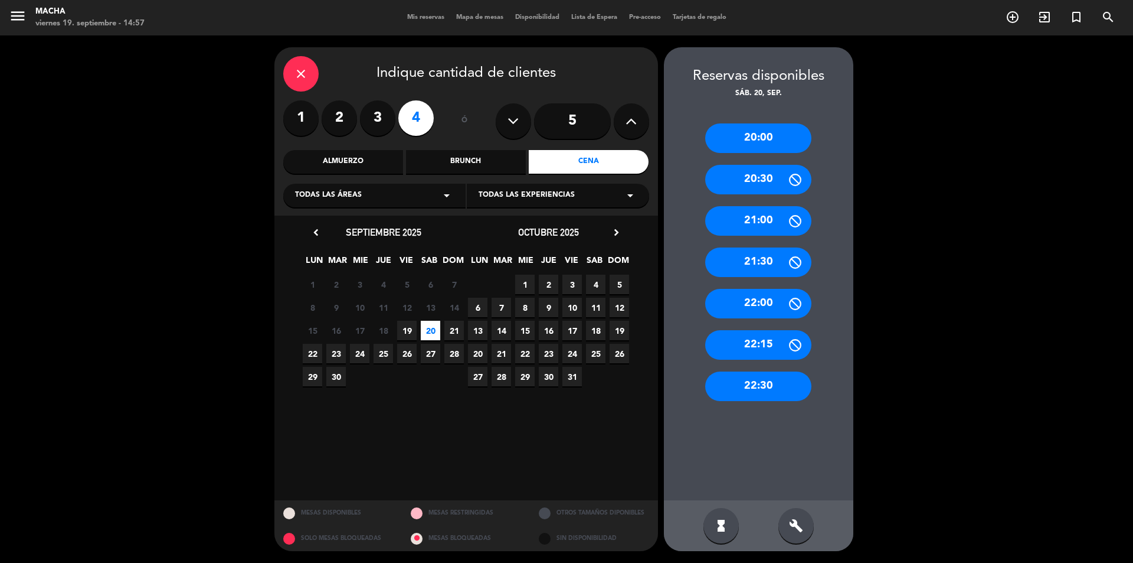
click at [776, 392] on div "22:30" at bounding box center [758, 386] width 106 height 30
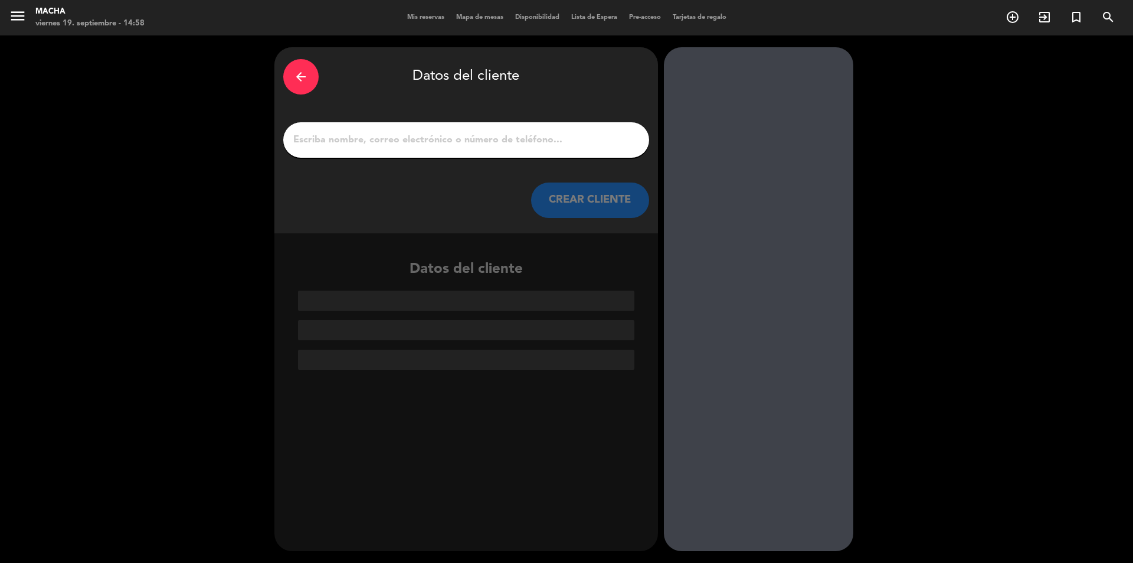
click at [450, 143] on input "1" at bounding box center [466, 140] width 348 height 17
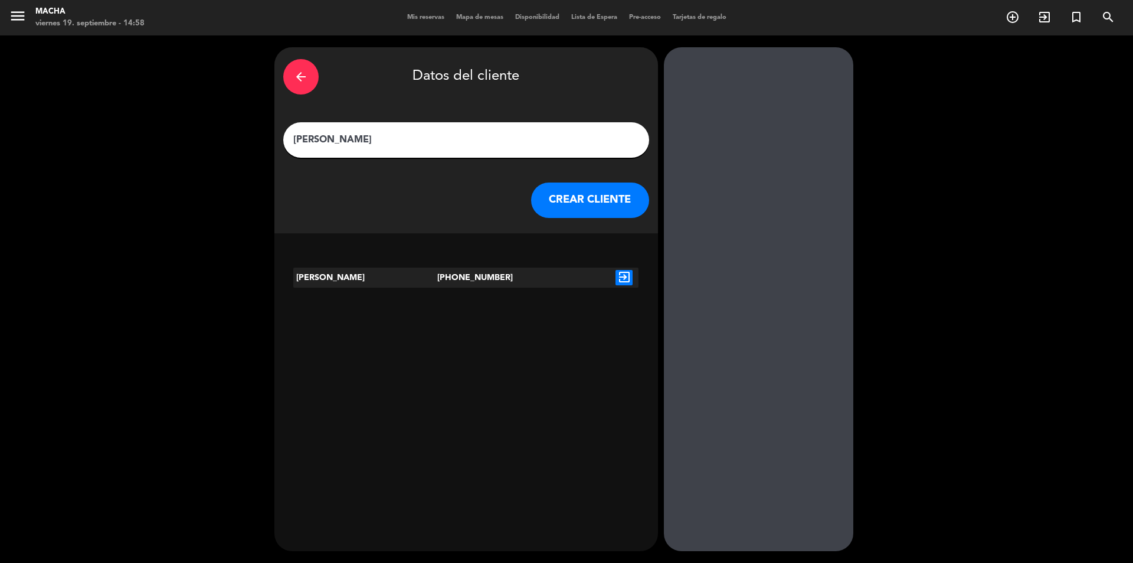
type input "[PERSON_NAME]"
click at [577, 203] on button "CREAR CLIENTE" at bounding box center [590, 199] width 118 height 35
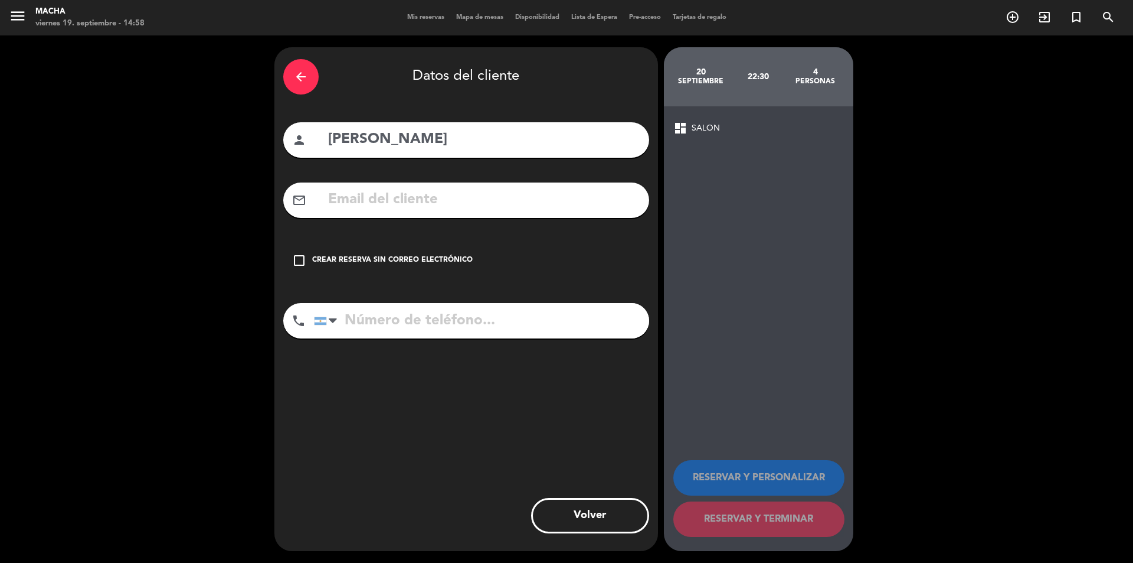
click at [469, 211] on input "text" at bounding box center [483, 200] width 313 height 24
click at [389, 205] on input "text" at bounding box center [483, 200] width 313 height 24
click at [365, 198] on input "text" at bounding box center [483, 200] width 313 height 24
paste input "[EMAIL_ADDRESS][DOMAIN_NAME]"
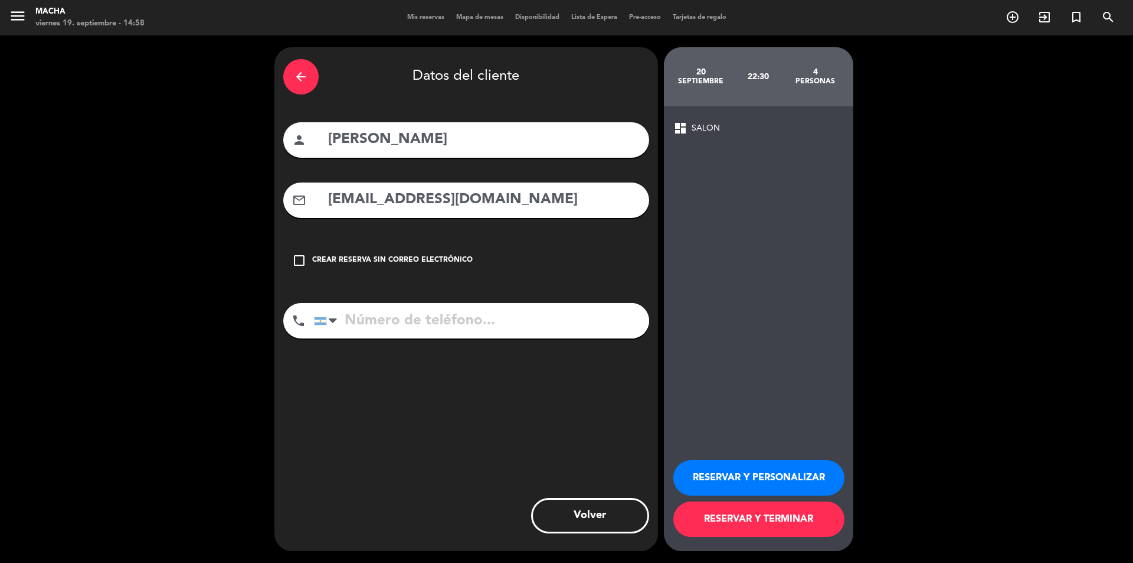
type input "[EMAIL_ADDRESS][DOMAIN_NAME]"
drag, startPoint x: 375, startPoint y: 326, endPoint x: 125, endPoint y: 38, distance: 381.7
click at [375, 324] on input "tel" at bounding box center [481, 320] width 335 height 35
click at [420, 322] on input "tel" at bounding box center [481, 320] width 335 height 35
paste input "[PHONE_NUMBER]"
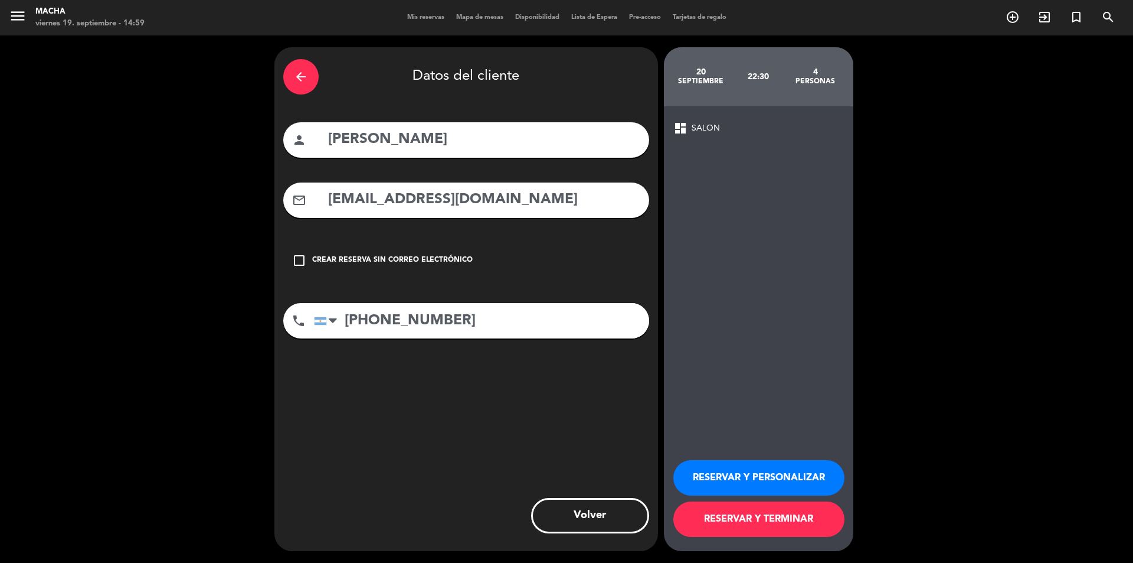
type input "[PHONE_NUMBER]"
click at [780, 476] on button "RESERVAR Y PERSONALIZAR" at bounding box center [759, 477] width 171 height 35
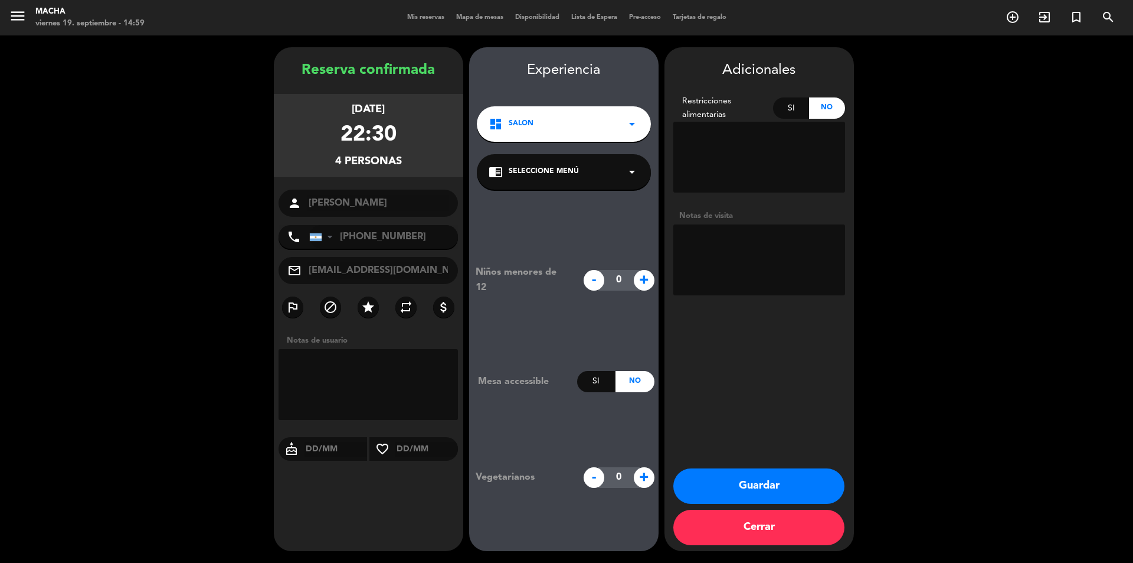
click at [613, 171] on div "chrome_reader_mode Seleccione Menú arrow_drop_down" at bounding box center [564, 171] width 174 height 35
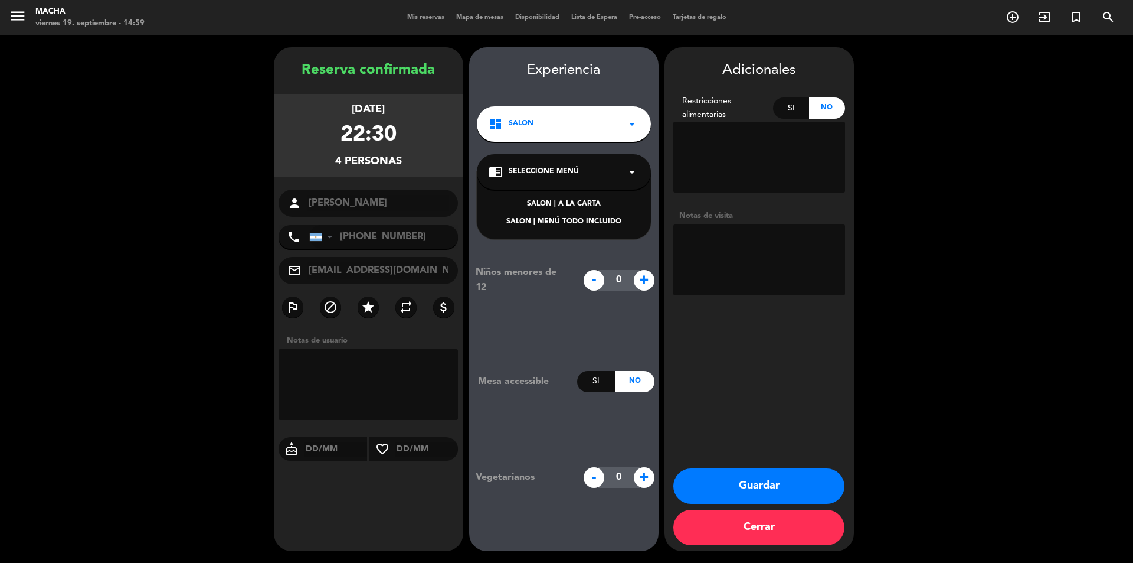
click at [609, 218] on div "SALON | MENÚ TODO INCLUIDO" at bounding box center [564, 222] width 151 height 12
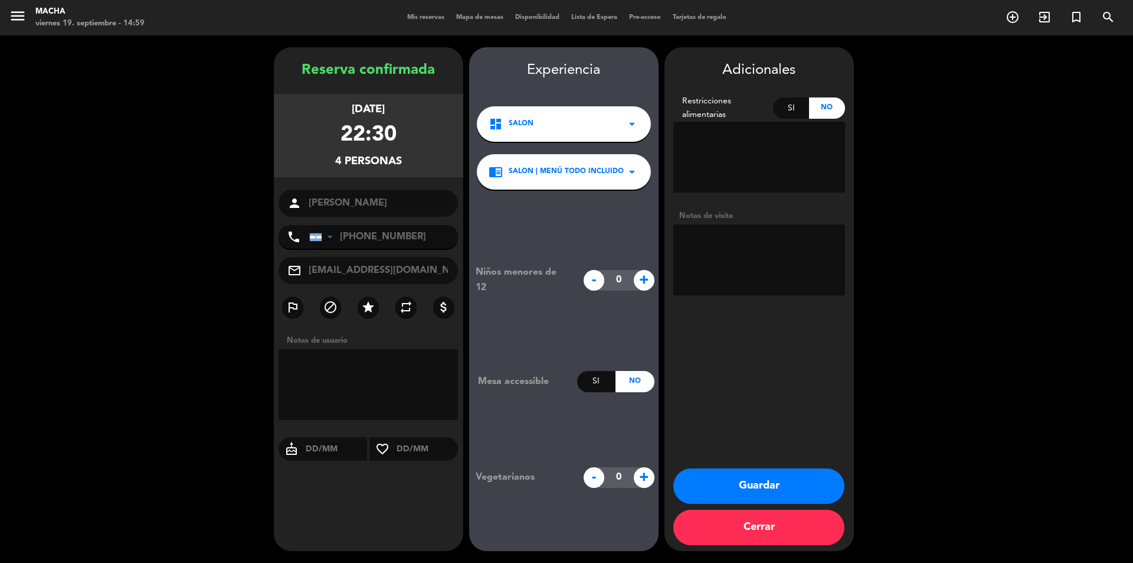
click at [757, 482] on button "Guardar" at bounding box center [759, 485] width 171 height 35
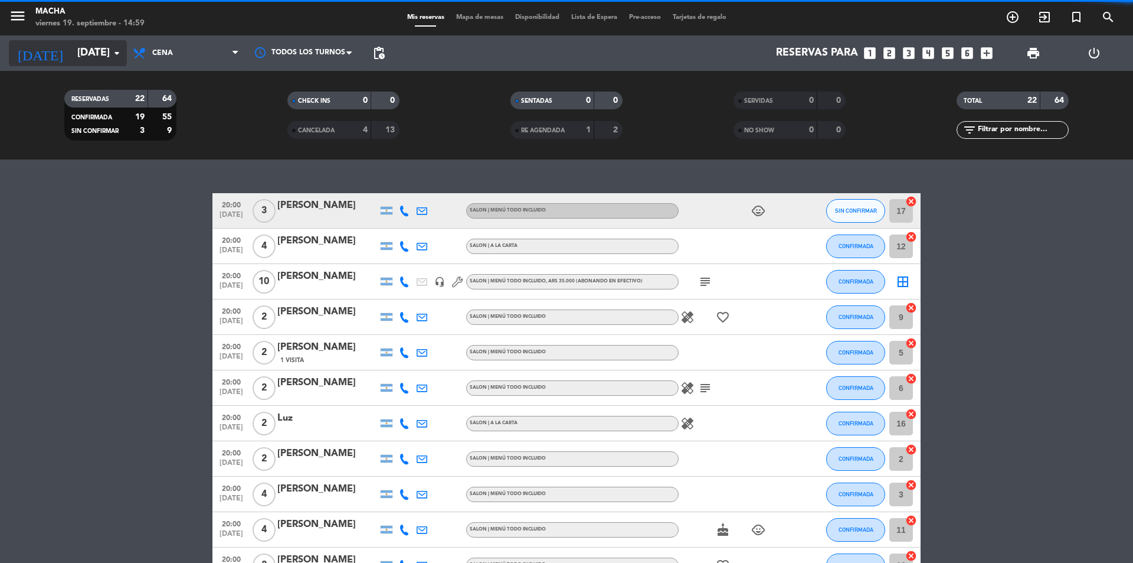
click at [108, 53] on input "[DATE]" at bounding box center [139, 53] width 137 height 24
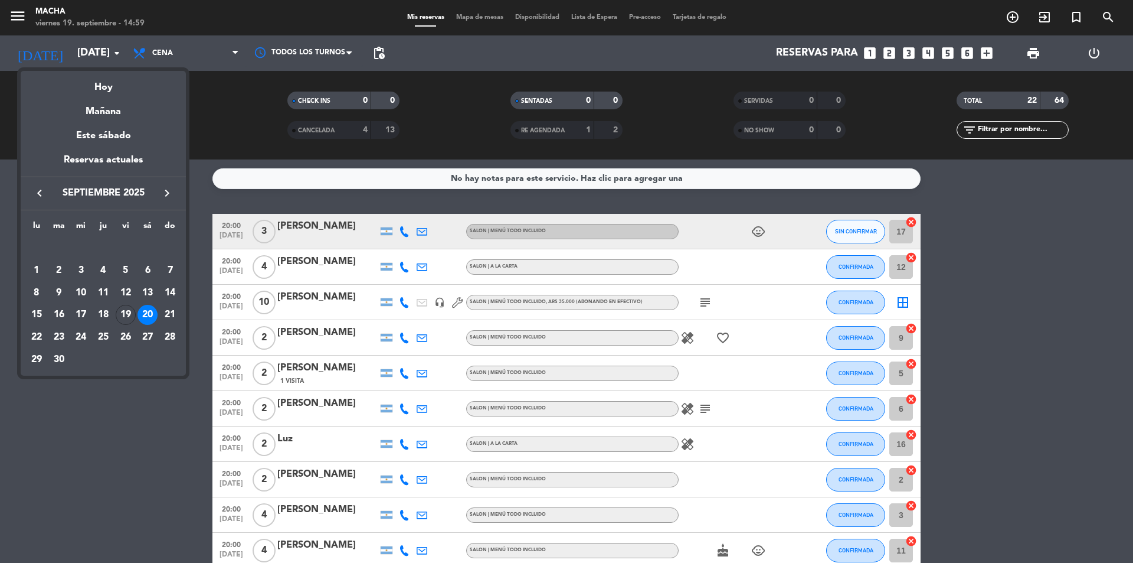
click at [1133, 274] on div at bounding box center [566, 281] width 1133 height 563
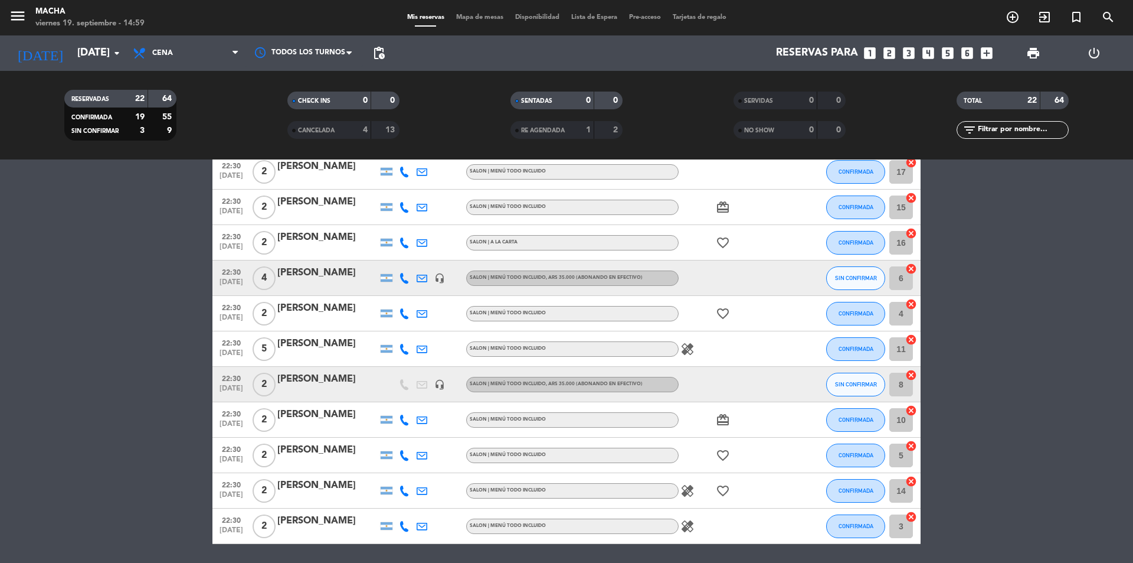
scroll to position [472, 0]
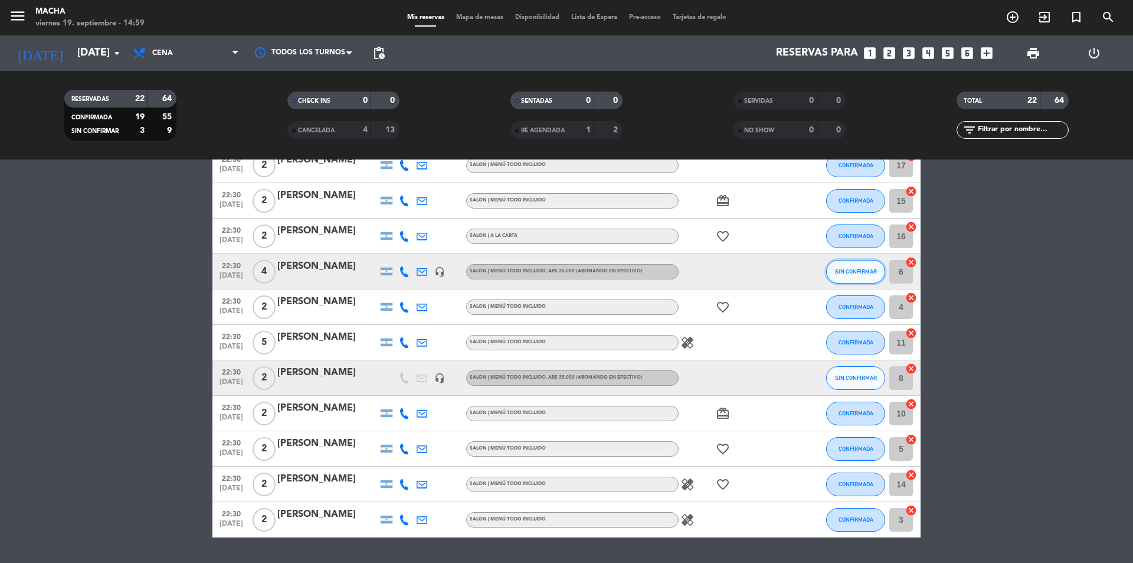
click at [864, 275] on button "SIN CONFIRMAR" at bounding box center [855, 272] width 59 height 24
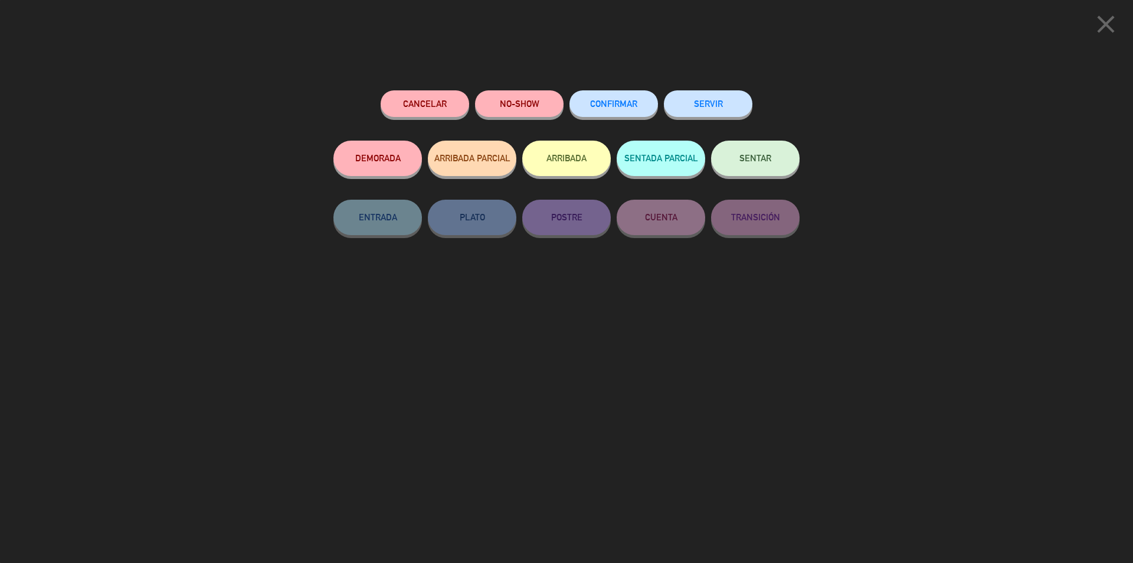
click at [611, 103] on span "CONFIRMAR" at bounding box center [613, 104] width 47 height 10
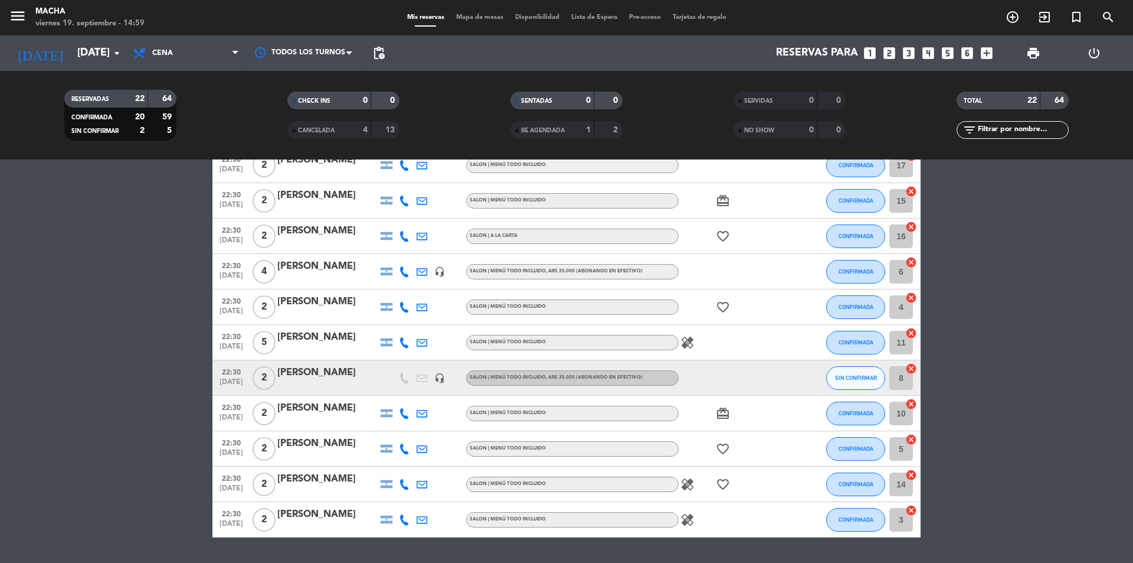
click at [116, 70] on div "[DATE] [DATE] arrow_drop_down" at bounding box center [68, 52] width 118 height 35
click at [100, 60] on input "[DATE]" at bounding box center [139, 53] width 137 height 24
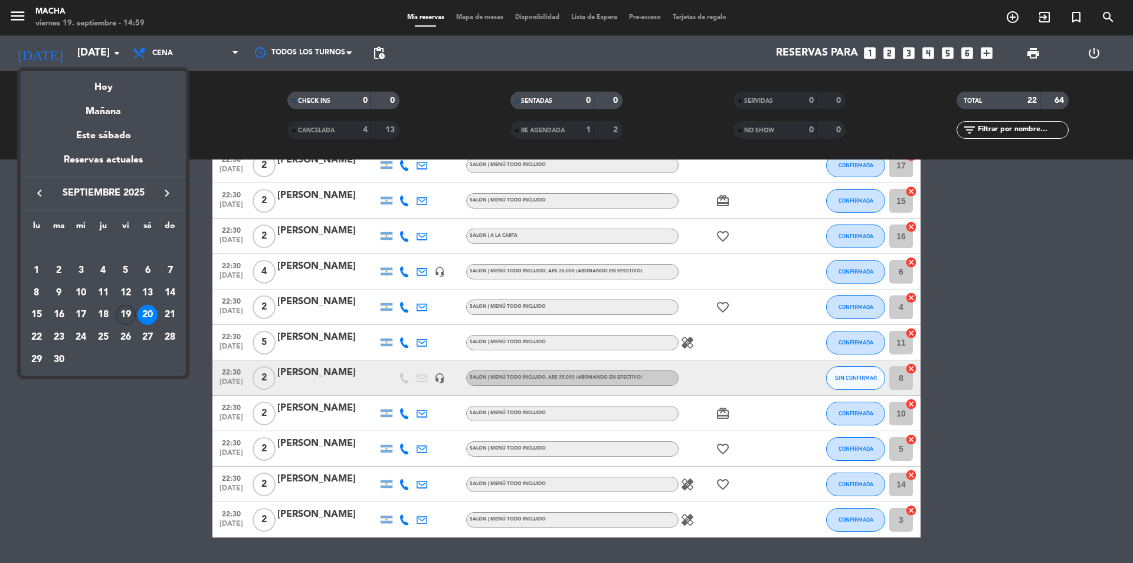
click at [128, 311] on div "19" at bounding box center [126, 315] width 20 height 20
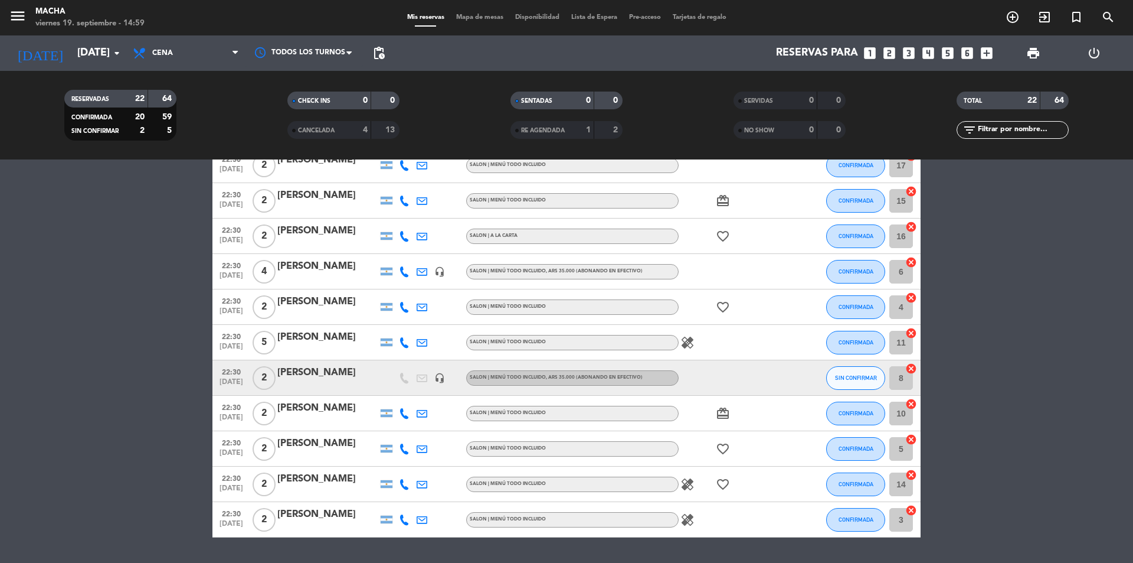
type input "[DATE]"
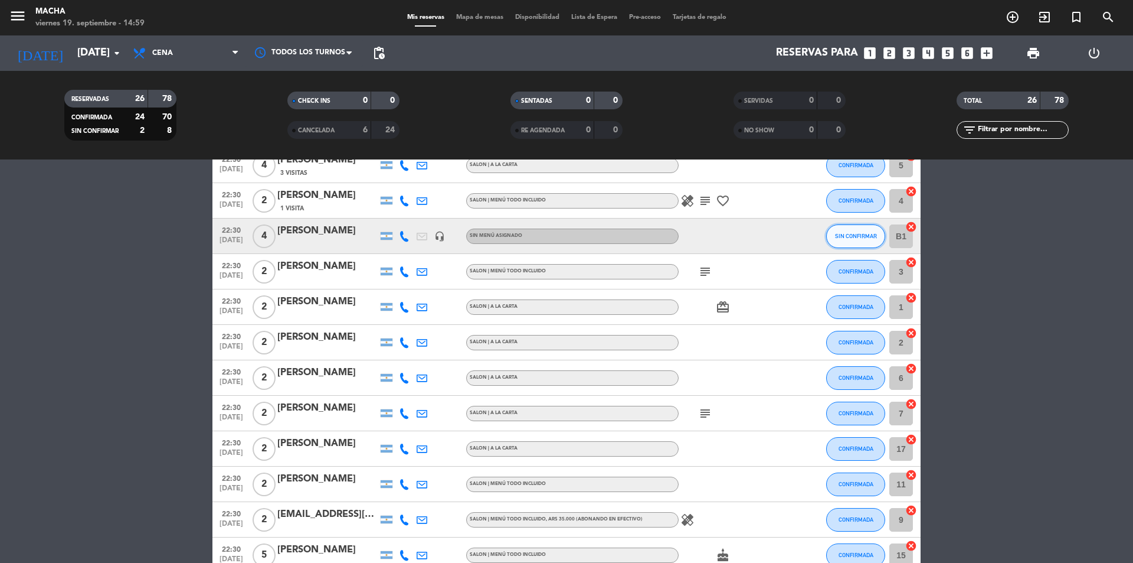
click at [851, 240] on button "SIN CONFIRMAR" at bounding box center [855, 236] width 59 height 24
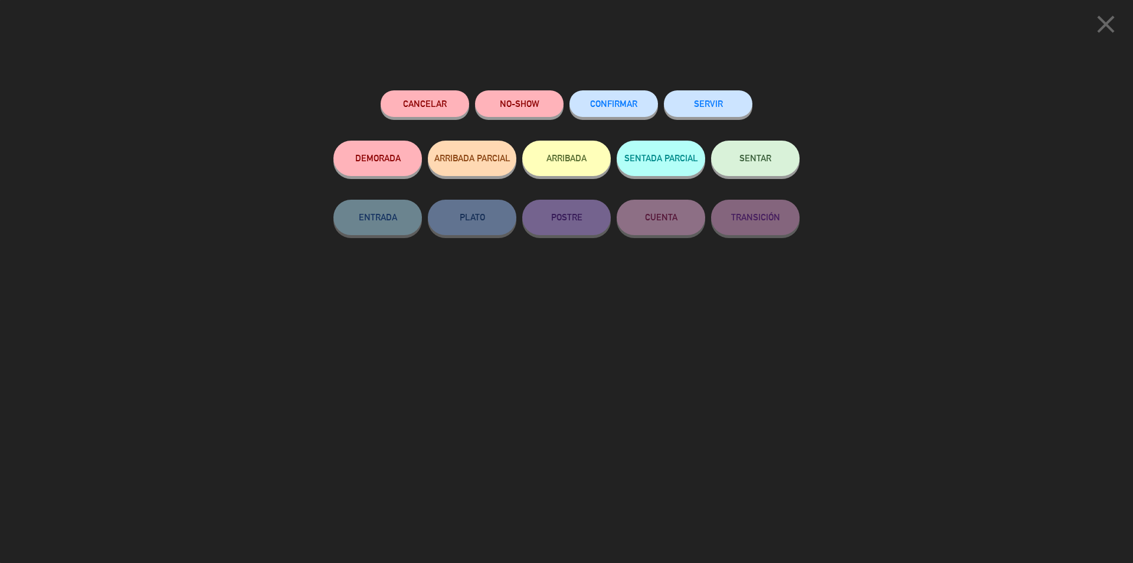
click at [424, 104] on button "Cancelar" at bounding box center [425, 103] width 89 height 27
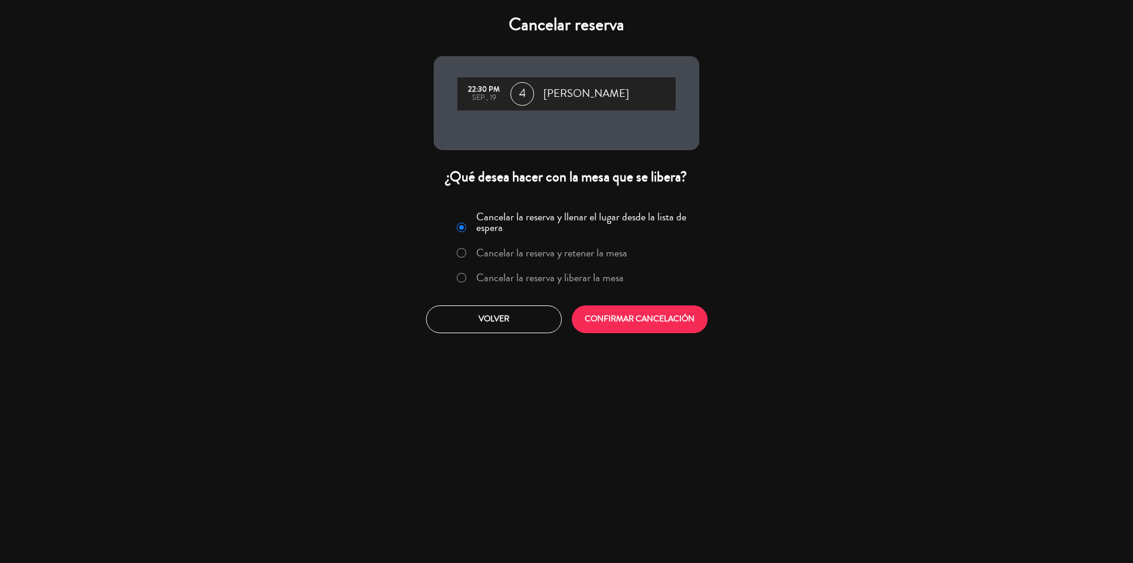
click at [567, 274] on label "Cancelar la reserva y liberar la mesa" at bounding box center [550, 277] width 148 height 11
click at [633, 320] on button "CONFIRMAR CANCELACIÓN" at bounding box center [640, 319] width 136 height 28
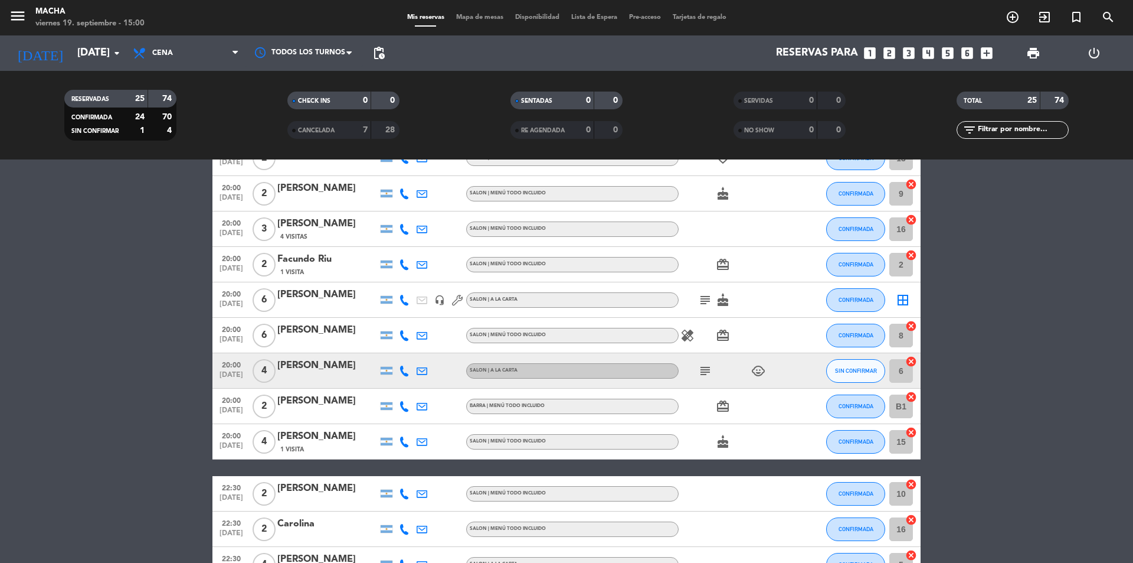
scroll to position [0, 0]
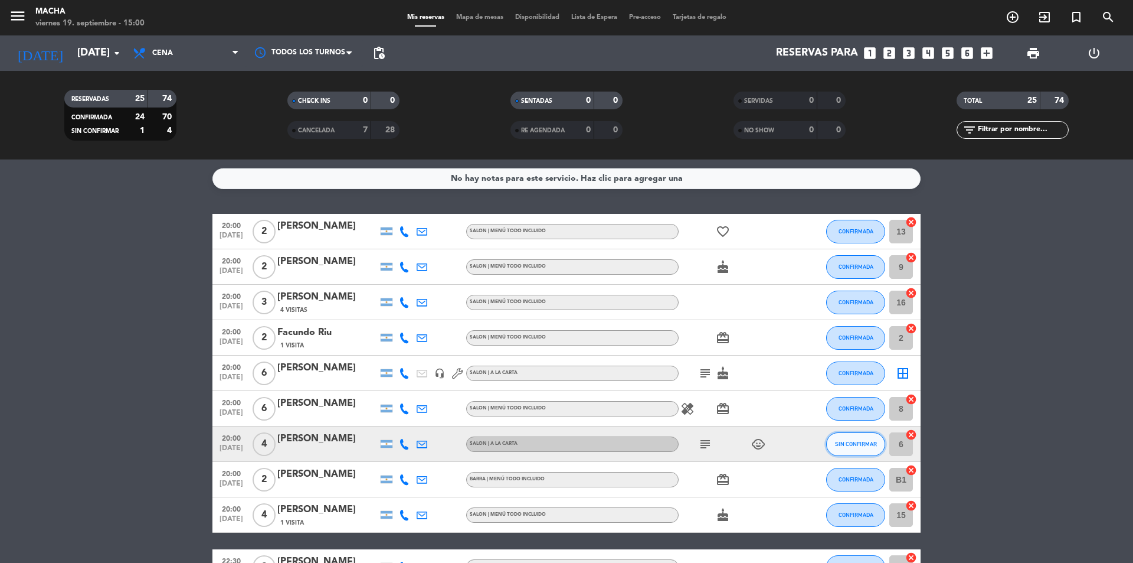
click at [845, 449] on button "SIN CONFIRMAR" at bounding box center [855, 444] width 59 height 24
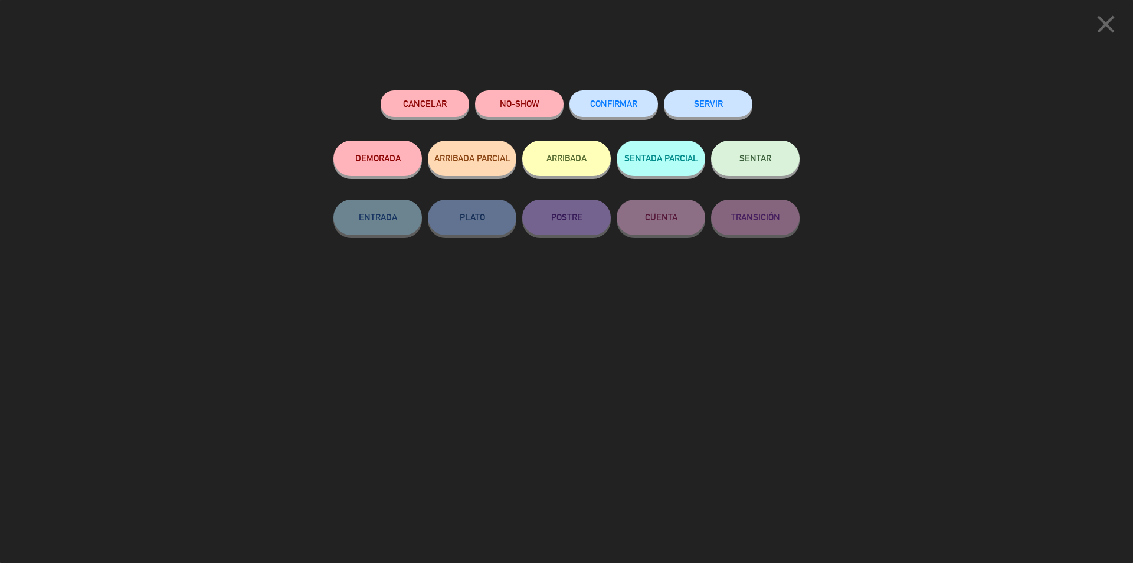
click at [599, 105] on span "CONFIRMAR" at bounding box center [613, 104] width 47 height 10
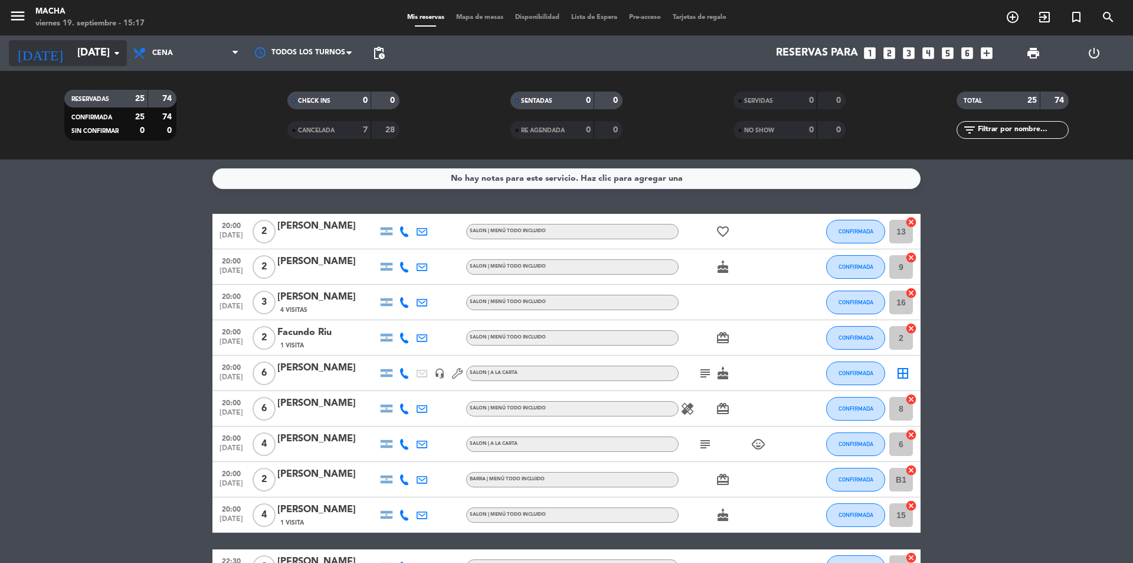
click at [72, 54] on input "[DATE]" at bounding box center [139, 53] width 137 height 24
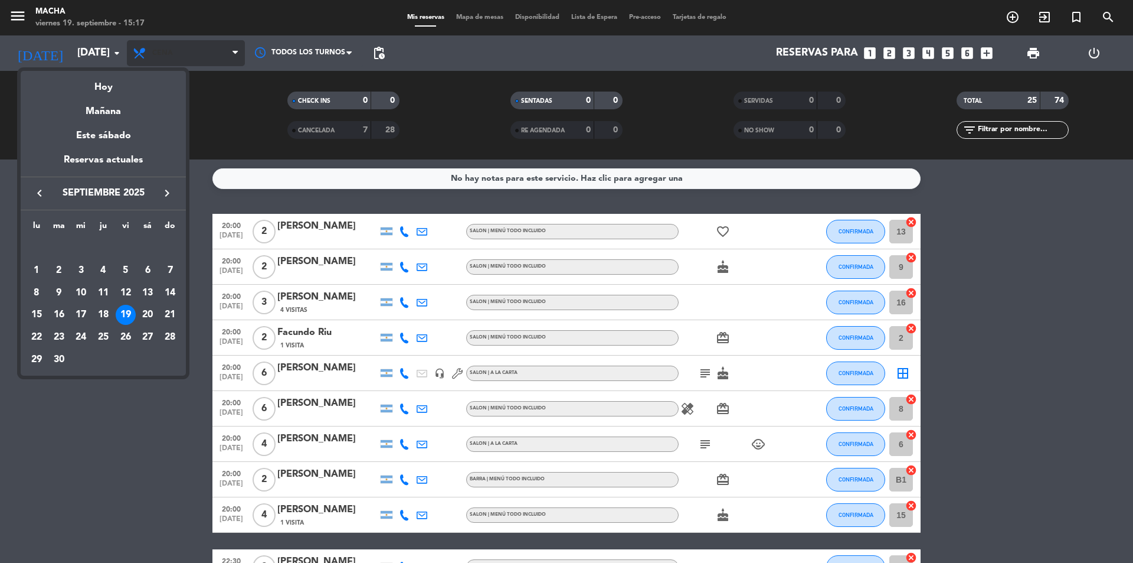
drag, startPoint x: 240, startPoint y: 90, endPoint x: 231, endPoint y: 55, distance: 36.5
click at [238, 87] on div at bounding box center [566, 281] width 1133 height 563
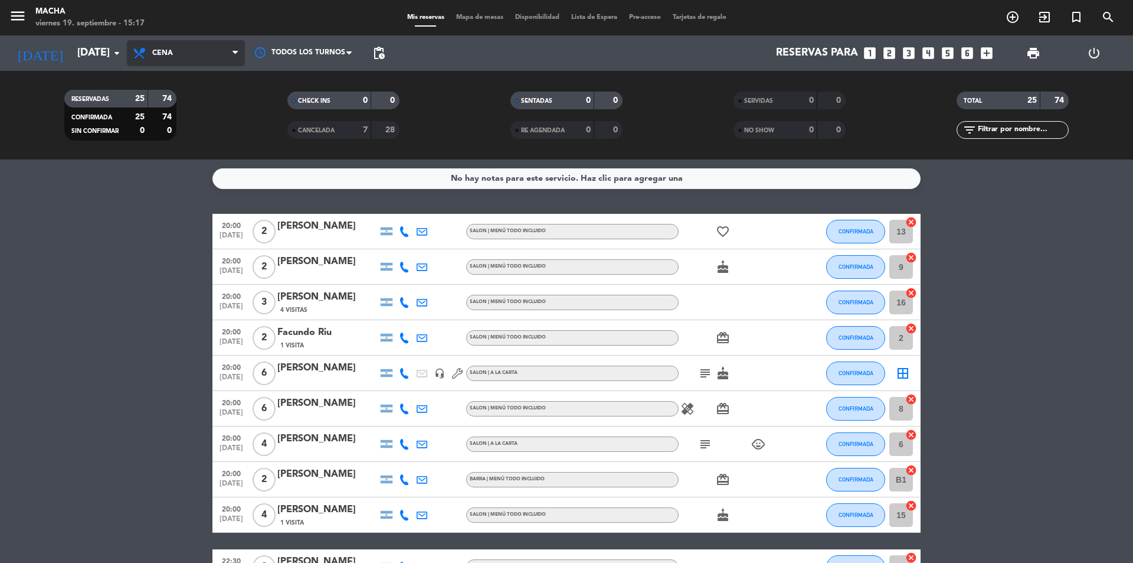
click at [231, 54] on span "Cena" at bounding box center [186, 53] width 118 height 26
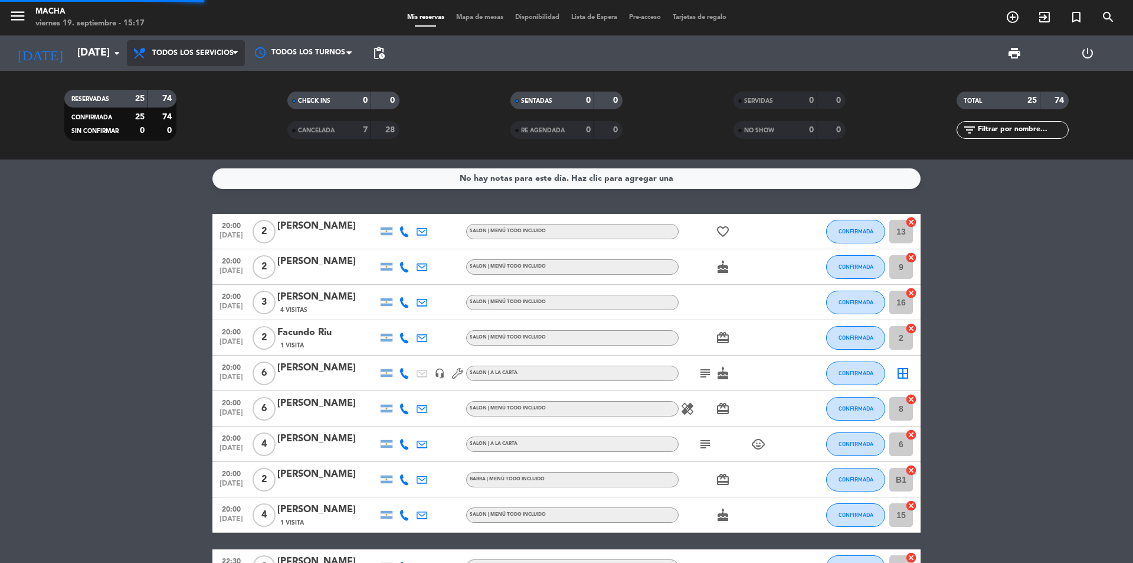
click at [203, 85] on div "menu Macha [DATE] 19. septiembre - 15:17 Mis reservas Mapa de mesas Disponibili…" at bounding box center [566, 79] width 1133 height 159
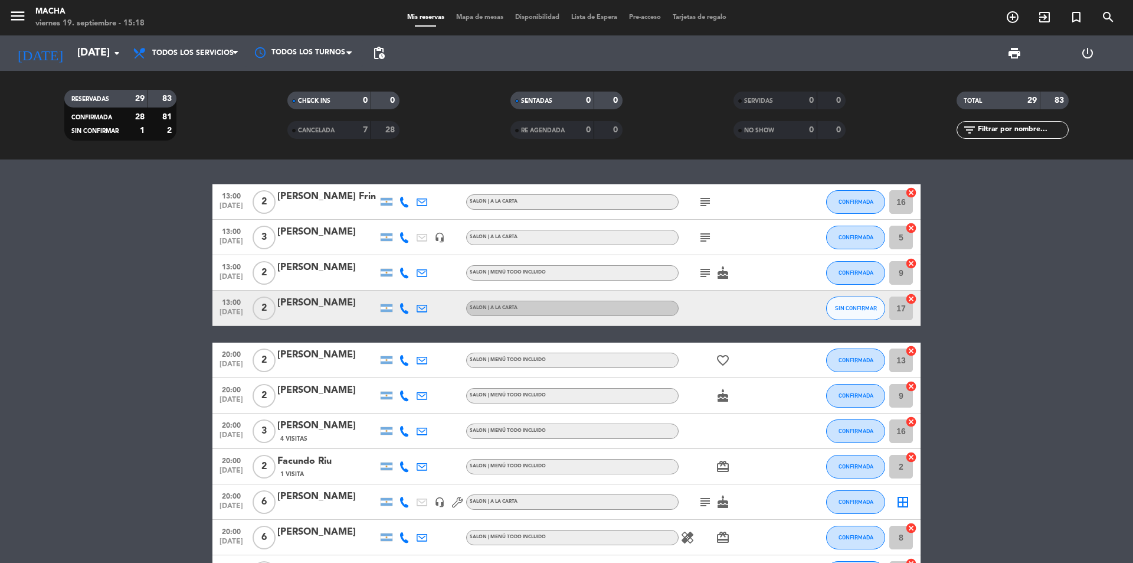
click at [726, 267] on icon "cake" at bounding box center [723, 273] width 14 height 14
click at [706, 272] on icon "subject" at bounding box center [705, 273] width 14 height 14
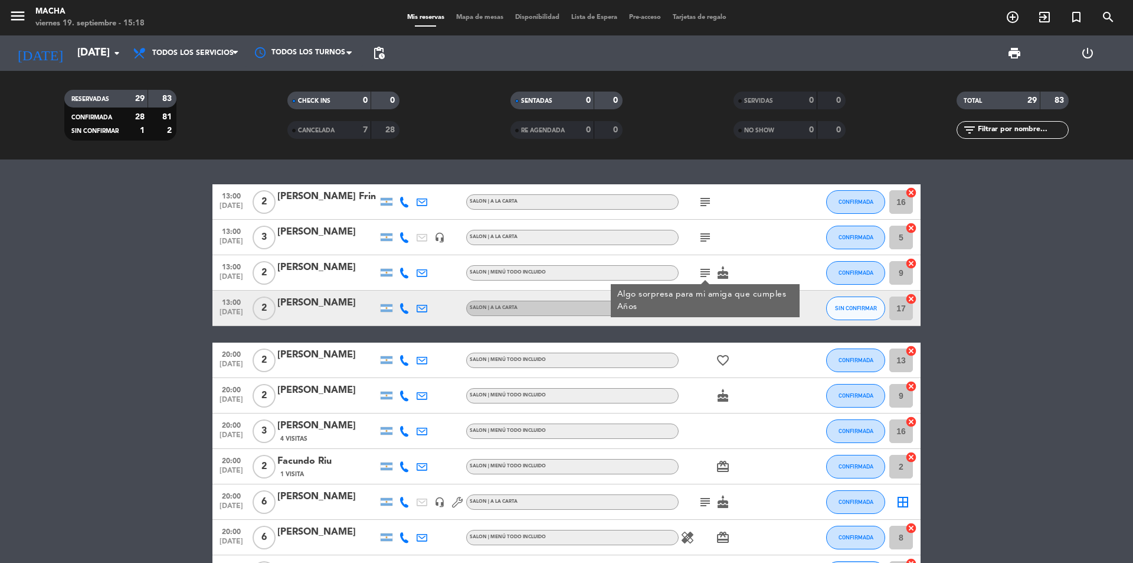
click at [718, 272] on icon "cake" at bounding box center [723, 273] width 14 height 14
